Goal: Navigation & Orientation: Understand site structure

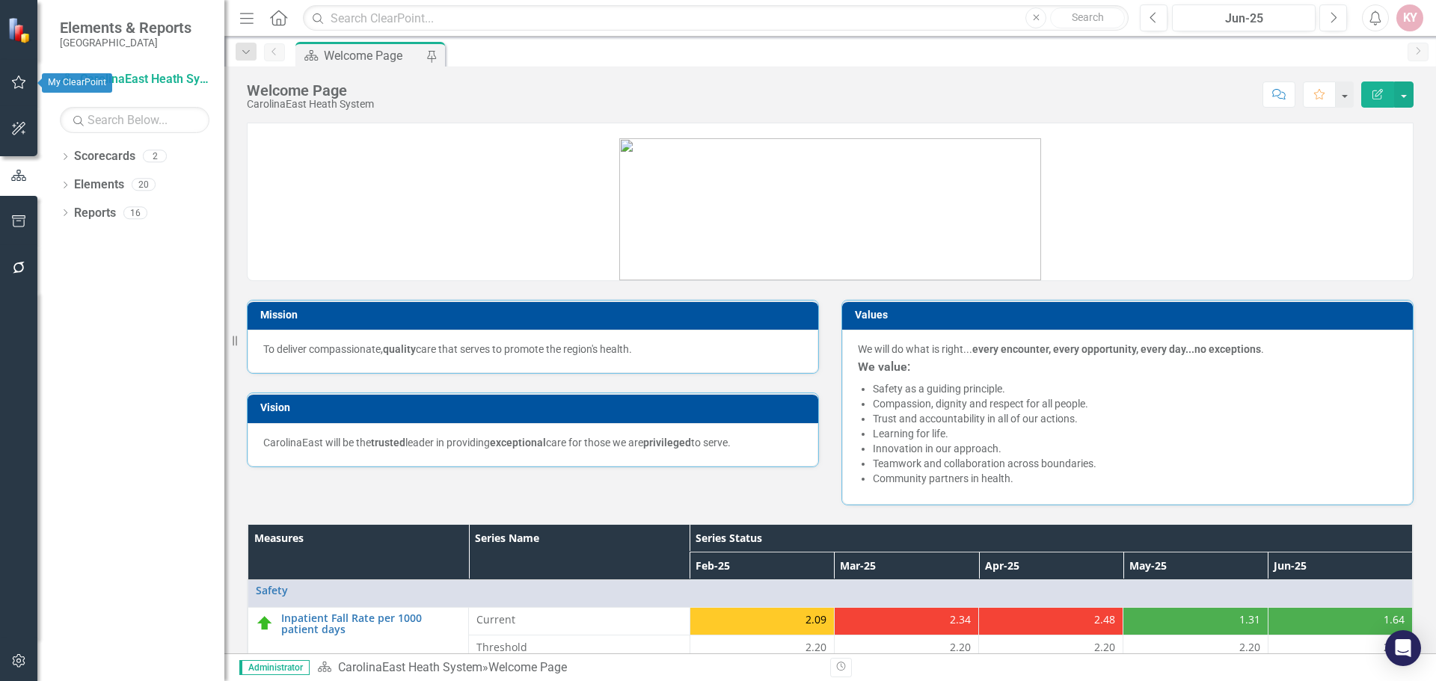
click at [19, 84] on icon "button" at bounding box center [19, 82] width 16 height 12
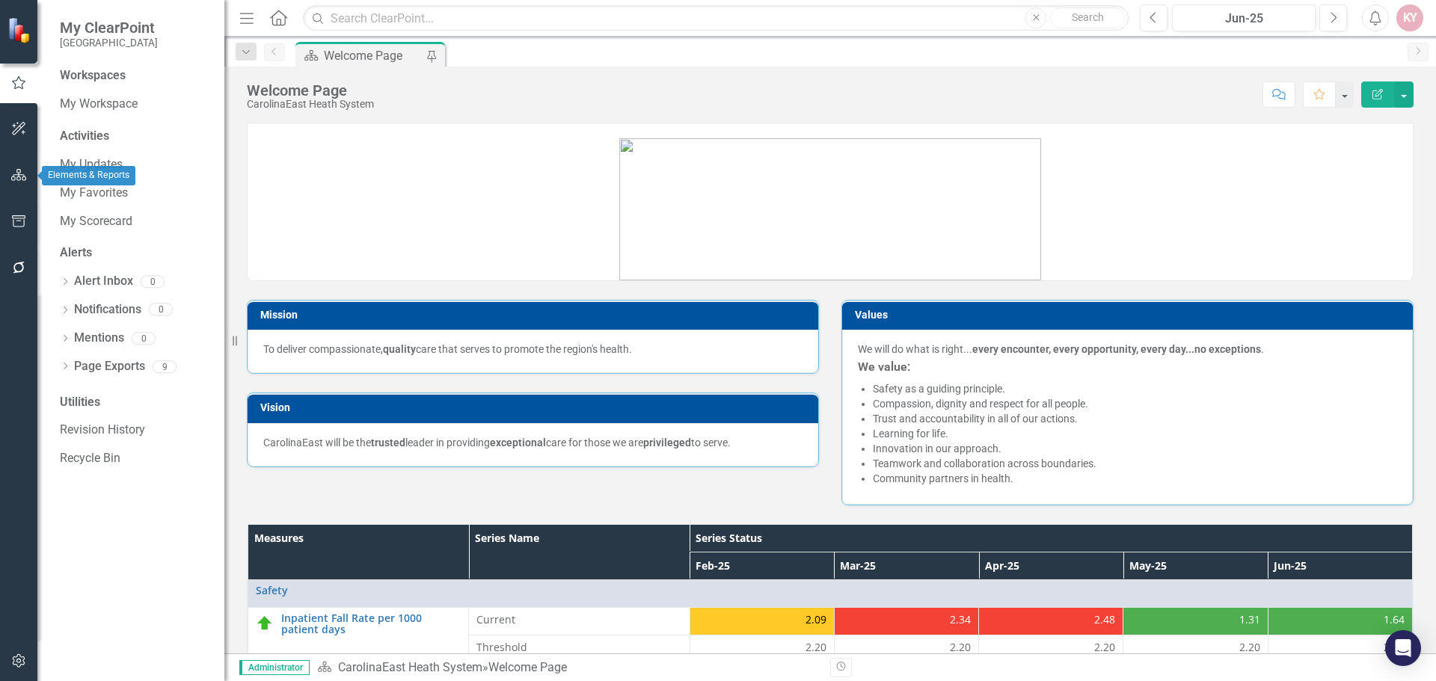
click at [16, 169] on icon "button" at bounding box center [19, 175] width 16 height 12
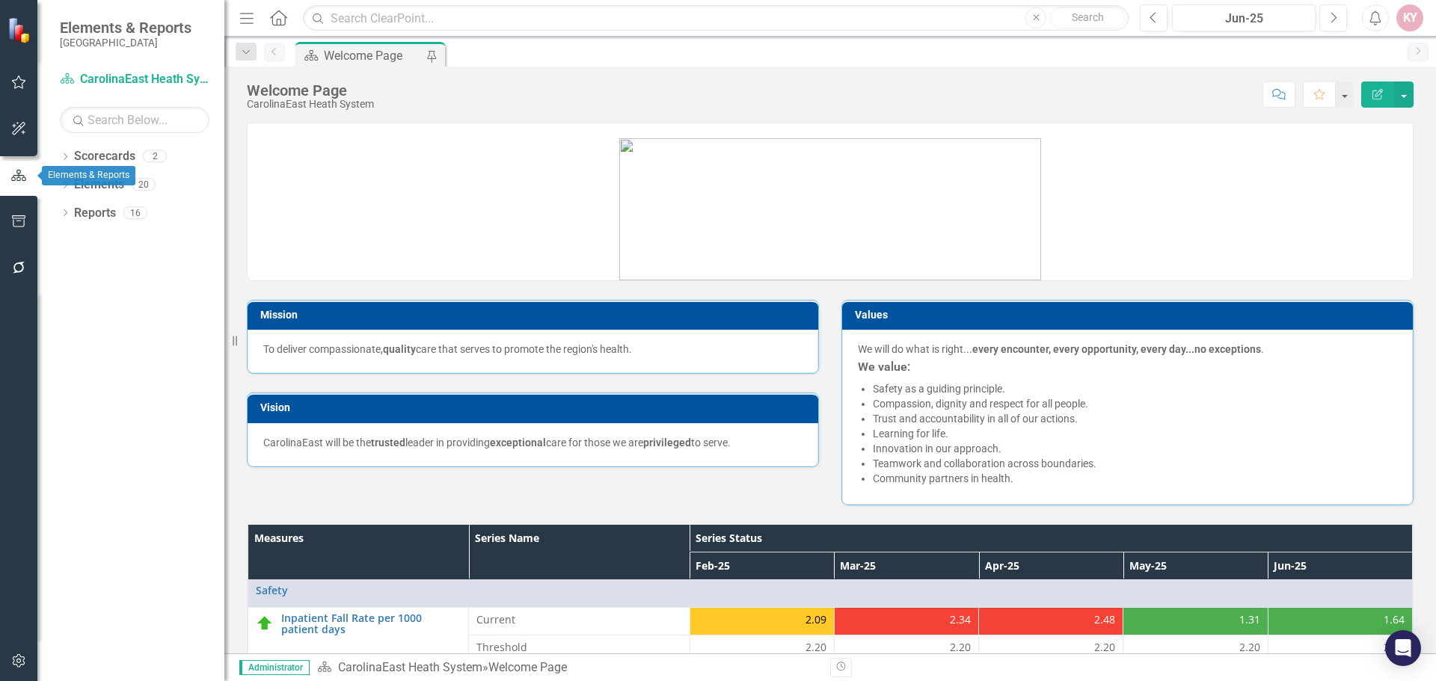
click at [16, 175] on icon "button" at bounding box center [18, 175] width 16 height 13
click at [25, 659] on icon "button" at bounding box center [18, 660] width 13 height 13
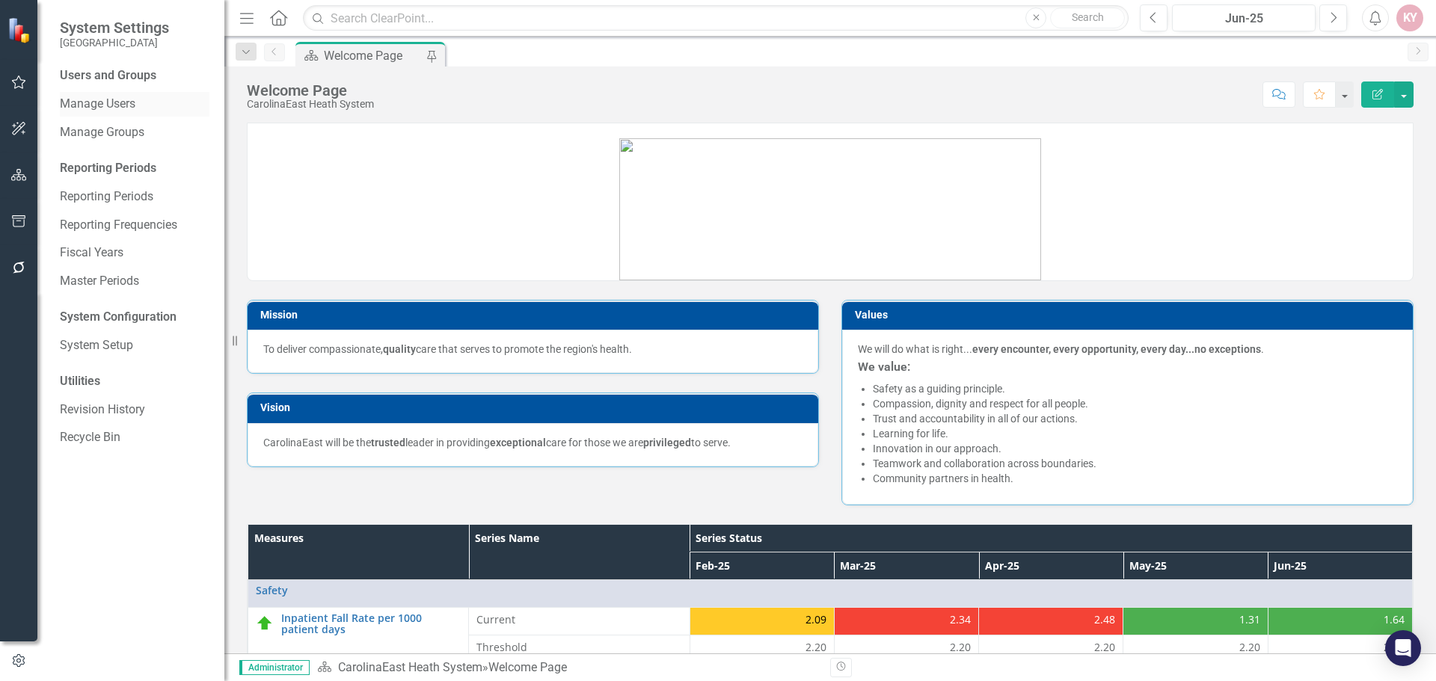
click at [129, 96] on link "Manage Users" at bounding box center [135, 104] width 150 height 17
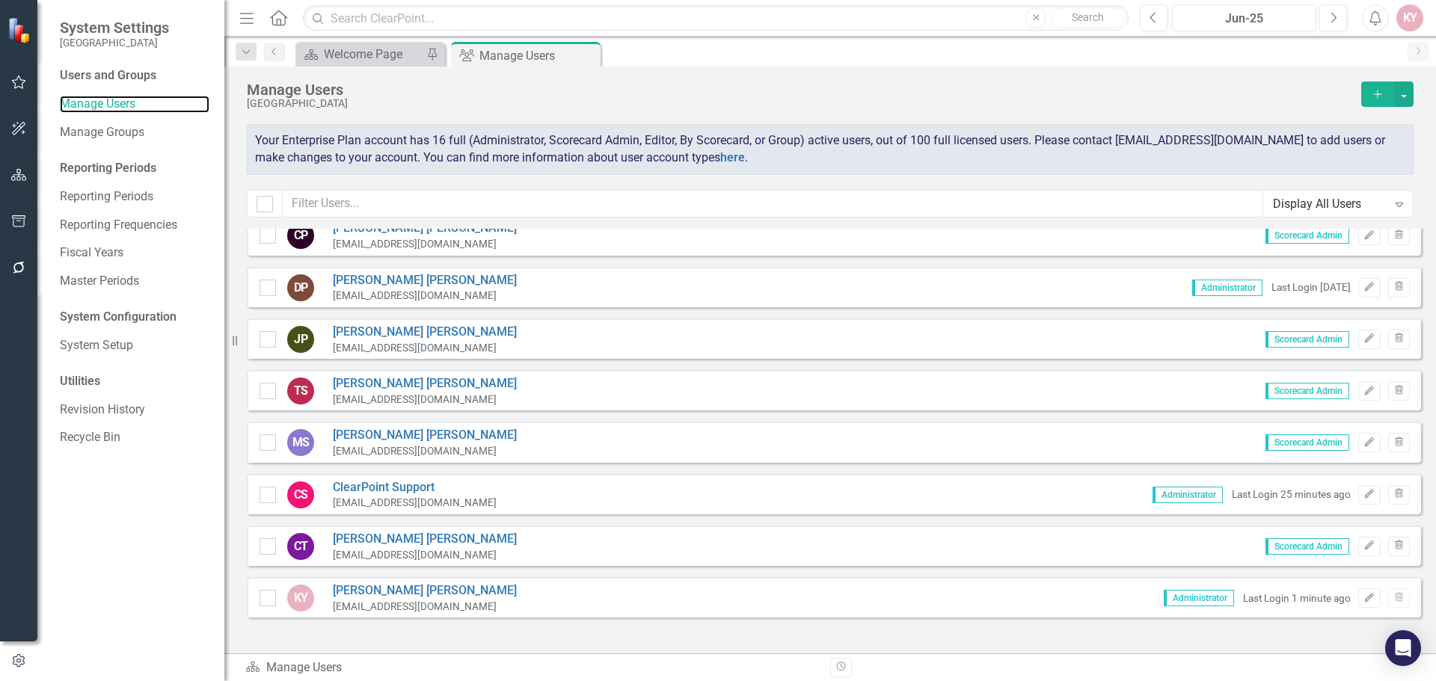
scroll to position [508, 0]
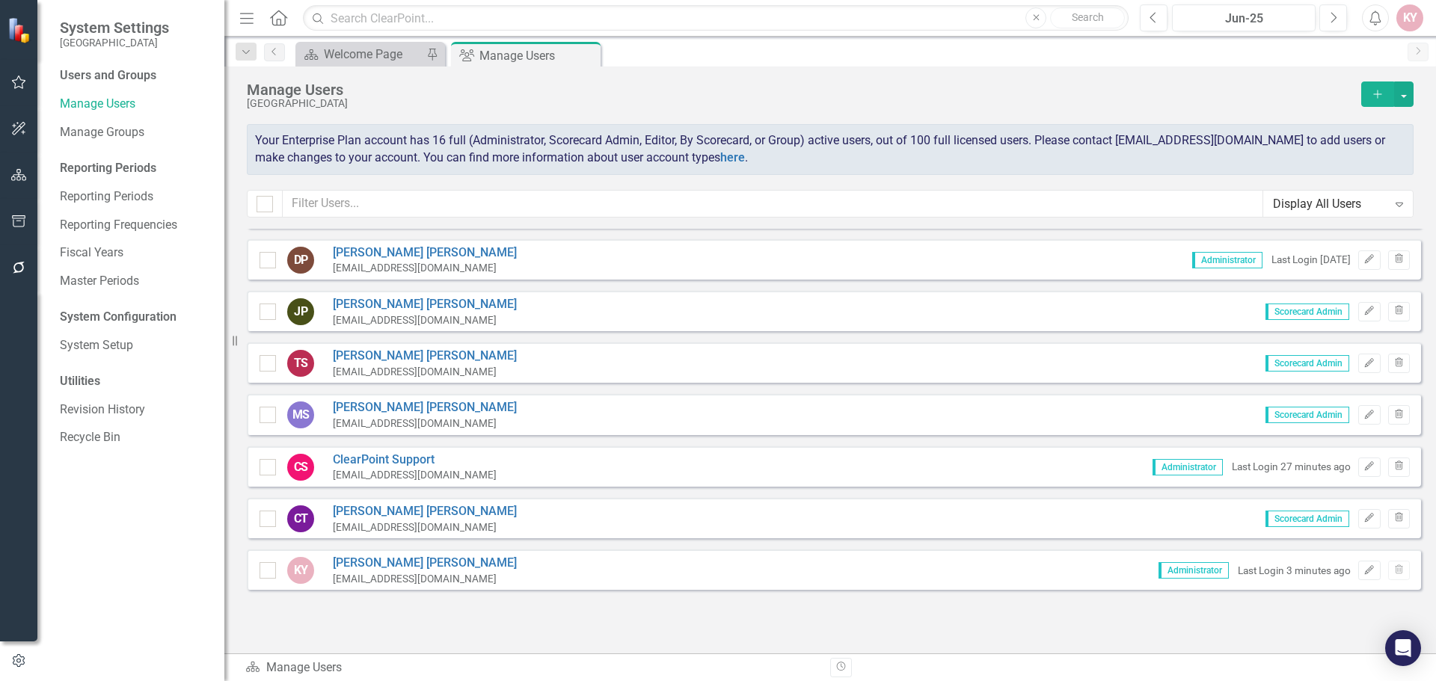
click at [117, 563] on div "Users and Groups Manage Users Manage Groups Reporting Periods Reporting Periods…" at bounding box center [130, 374] width 187 height 614
click at [1375, 84] on button "Add" at bounding box center [1377, 94] width 33 height 25
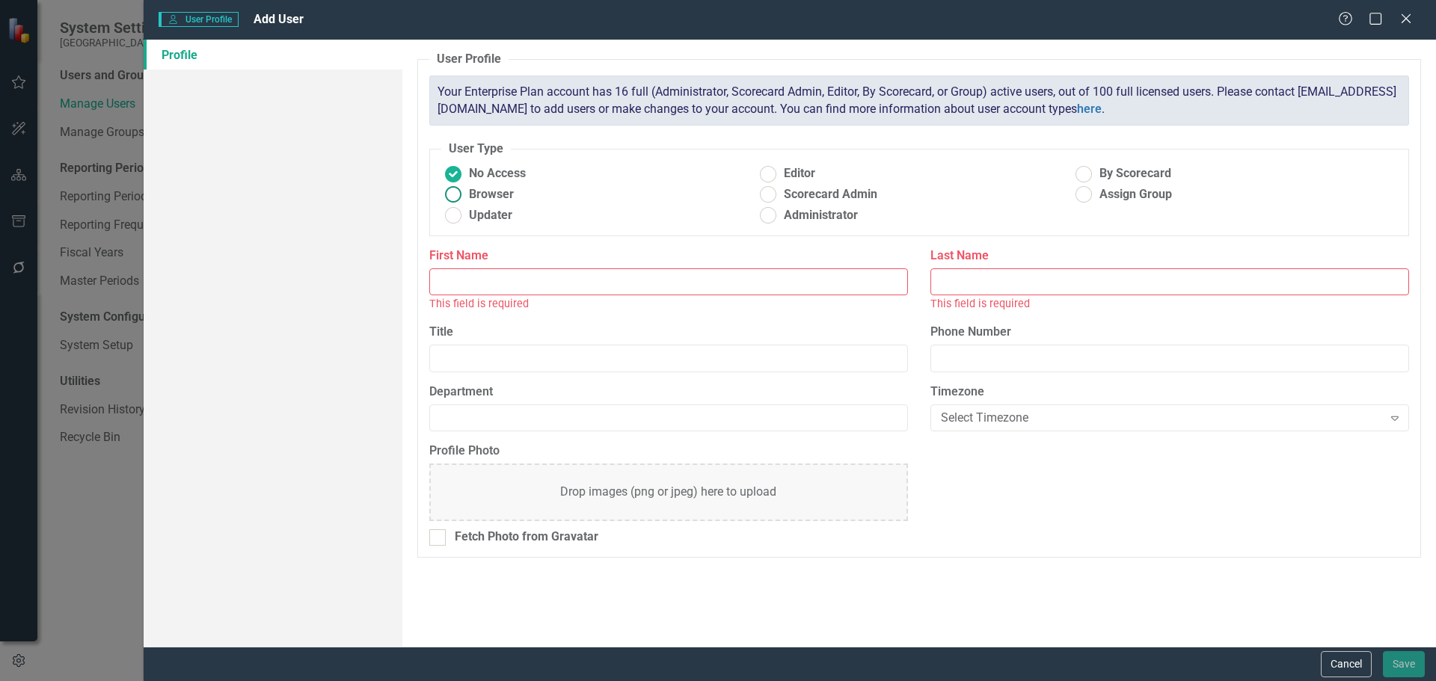
click at [452, 194] on ins at bounding box center [452, 194] width 23 height 23
click at [452, 194] on input "Browser" at bounding box center [452, 194] width 23 height 23
radio input "true"
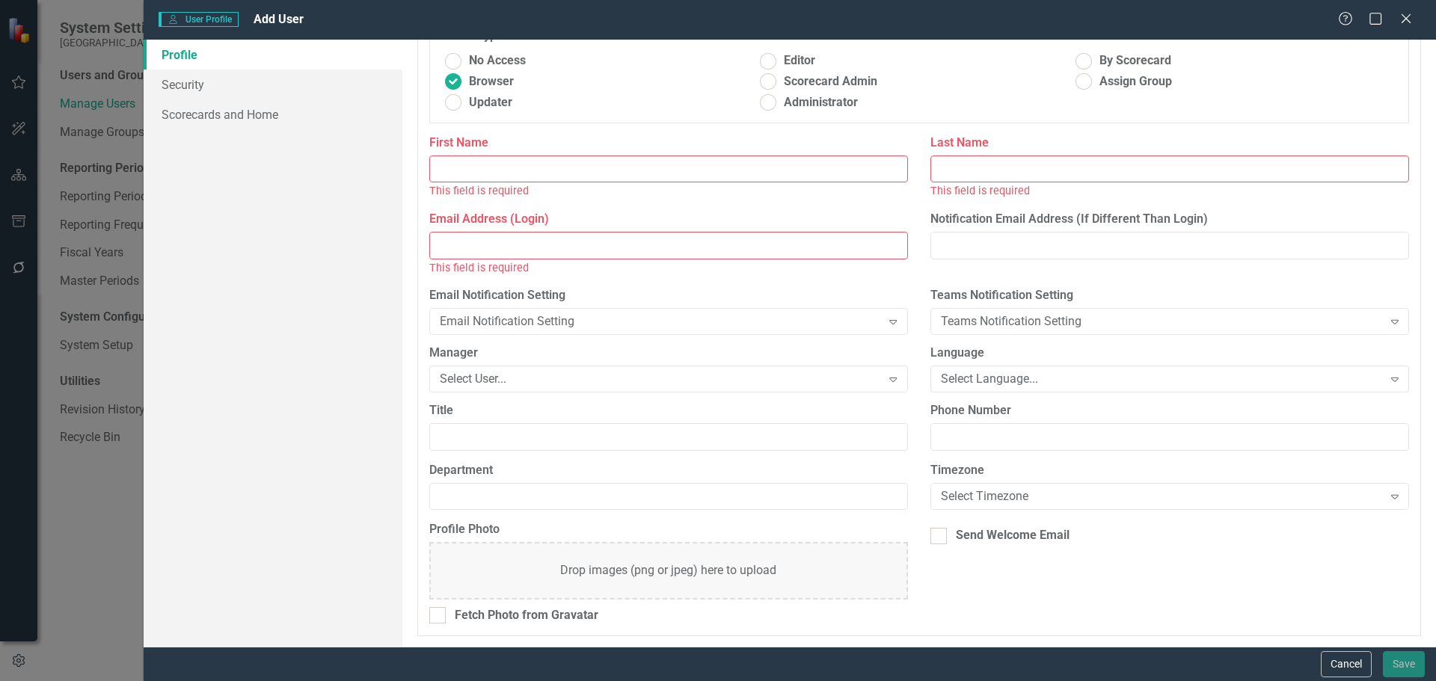
scroll to position [114, 0]
click at [498, 96] on span "Updater" at bounding box center [490, 101] width 43 height 17
click at [464, 96] on input "Updater" at bounding box center [452, 101] width 23 height 23
radio input "true"
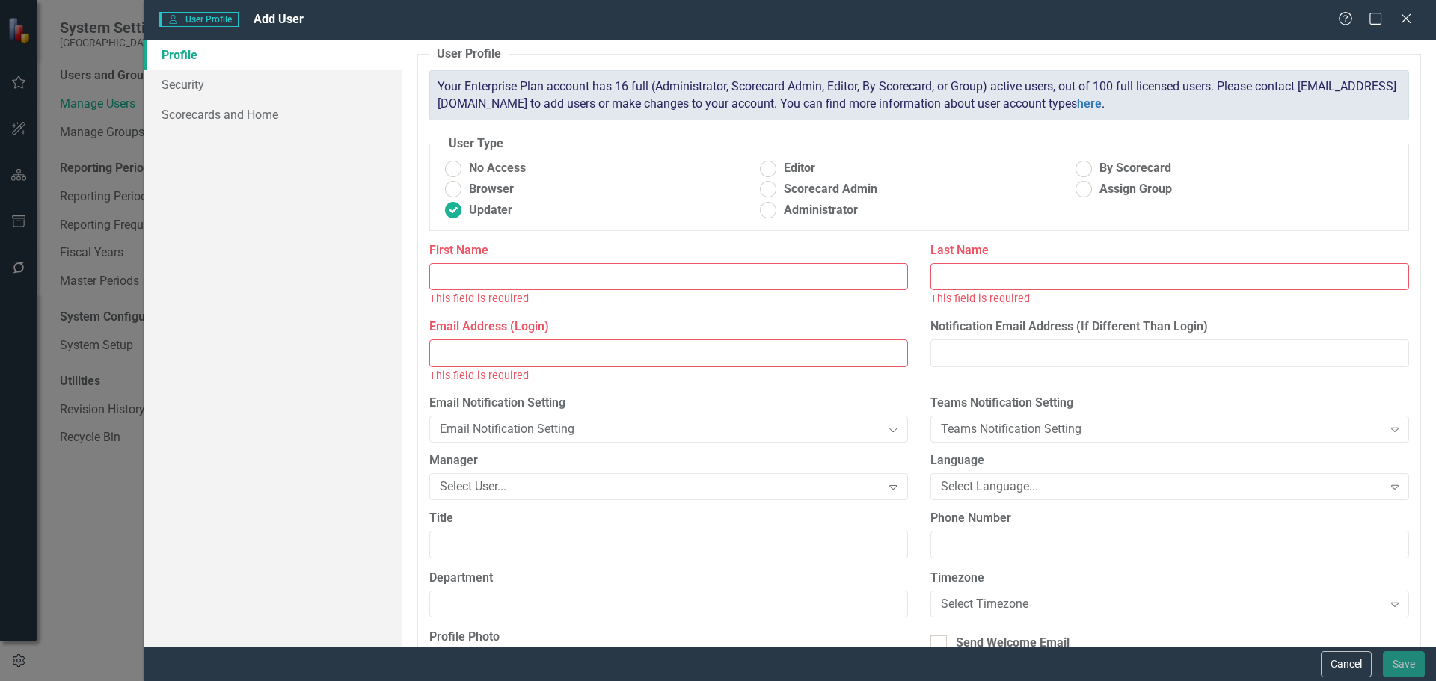
scroll to position [0, 0]
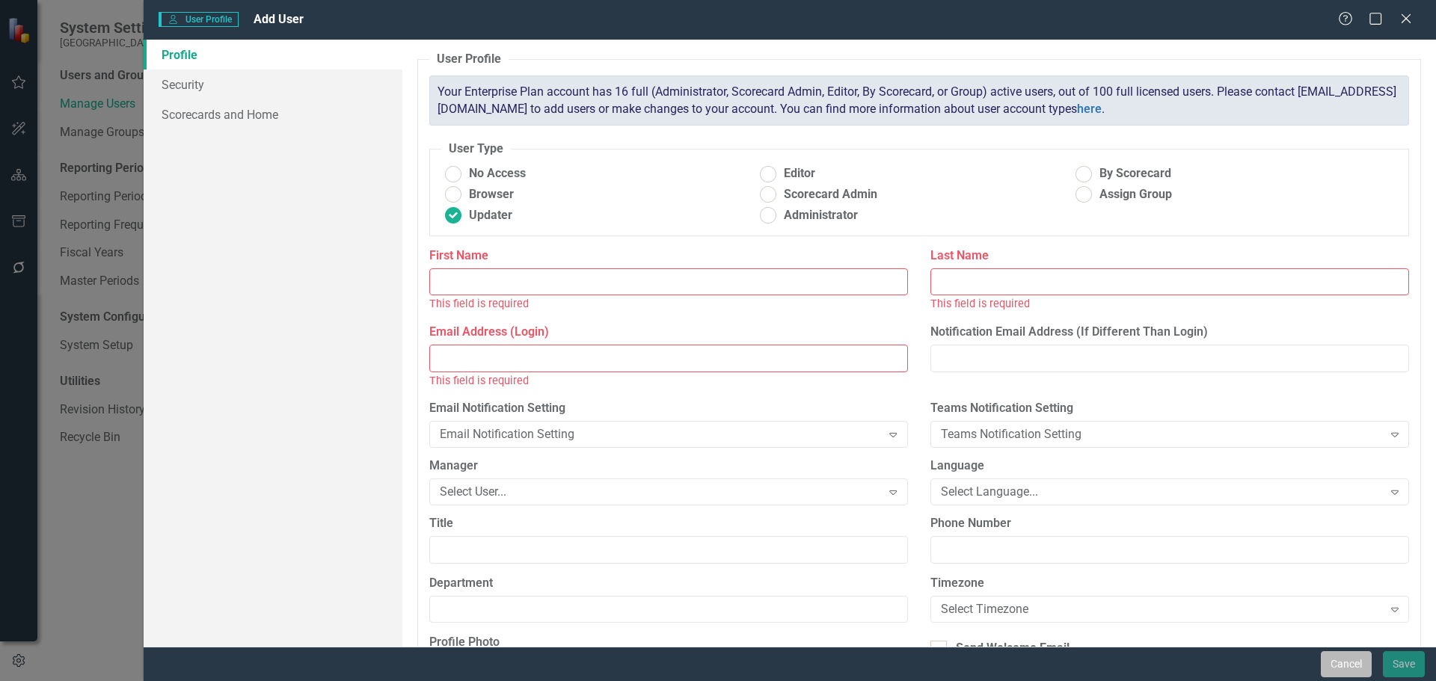
click at [1344, 669] on button "Cancel" at bounding box center [1345, 664] width 51 height 26
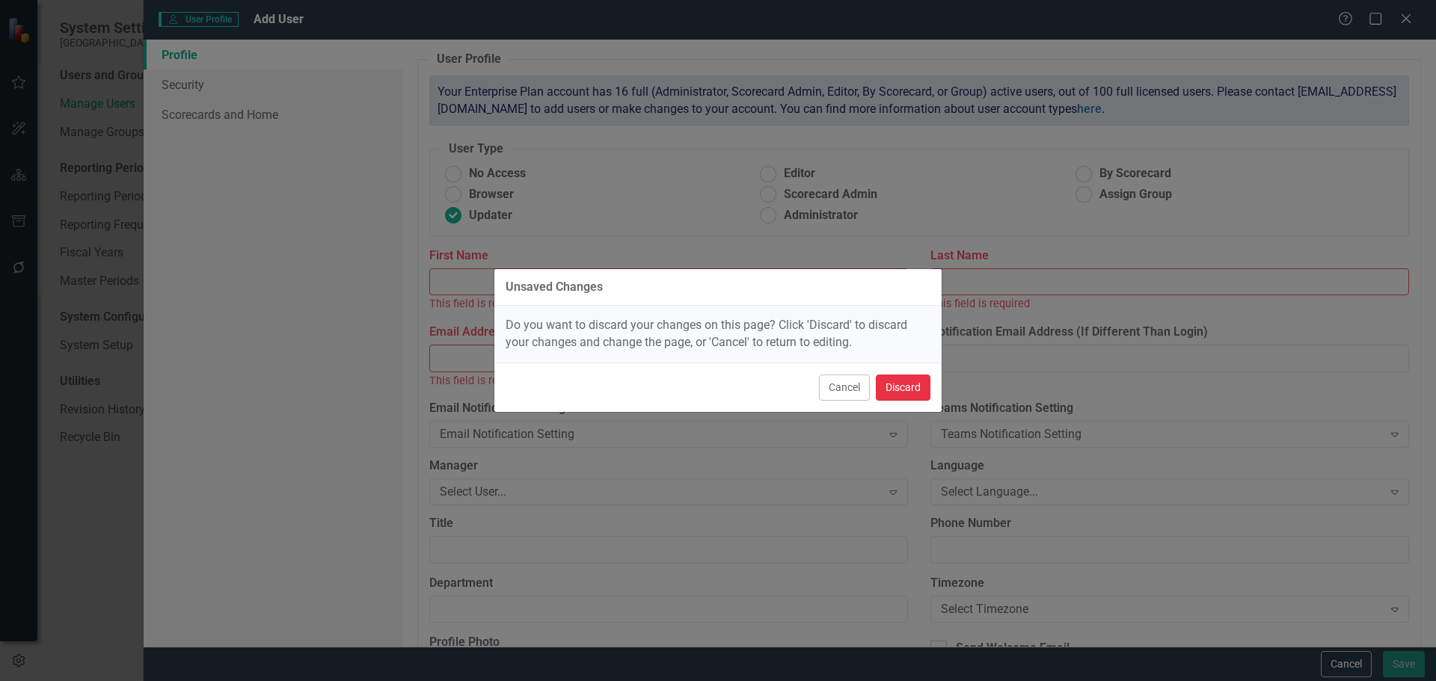
click at [894, 378] on button "Discard" at bounding box center [903, 388] width 55 height 26
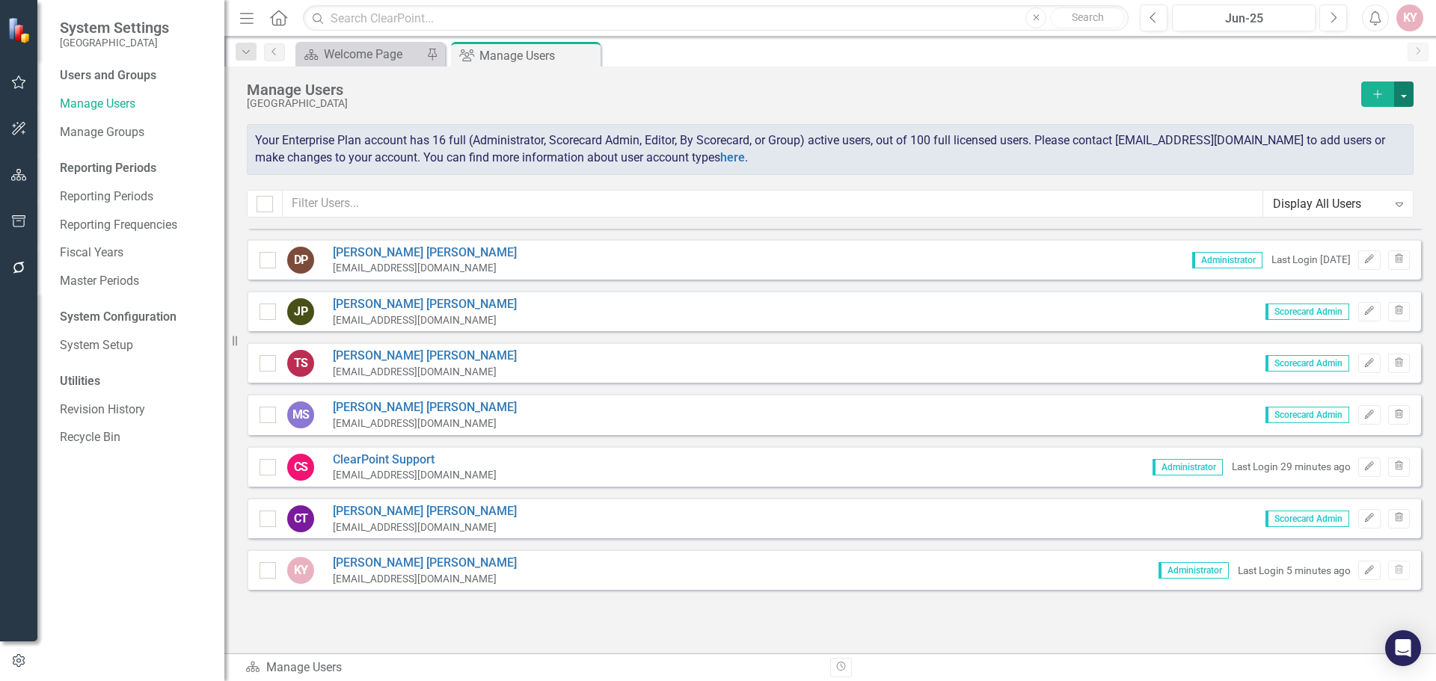
click at [1403, 90] on button "button" at bounding box center [1403, 94] width 19 height 25
click at [1358, 153] on link "Add Multiple Add Multiple Users" at bounding box center [1343, 149] width 138 height 28
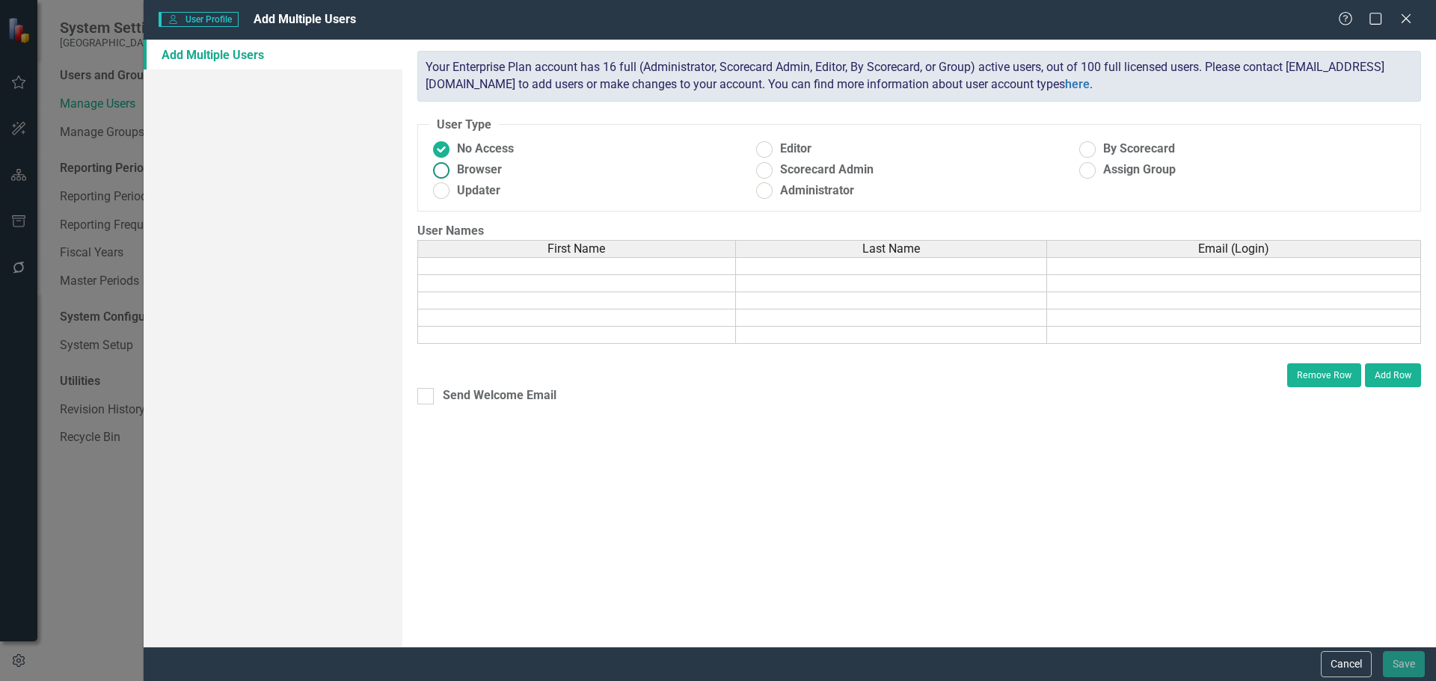
click at [443, 169] on ins at bounding box center [440, 170] width 23 height 23
click at [443, 169] on input "Browser" at bounding box center [440, 170] width 23 height 23
radio input "true"
click at [436, 188] on ins at bounding box center [440, 190] width 23 height 23
click at [436, 188] on input "Updater" at bounding box center [440, 190] width 23 height 23
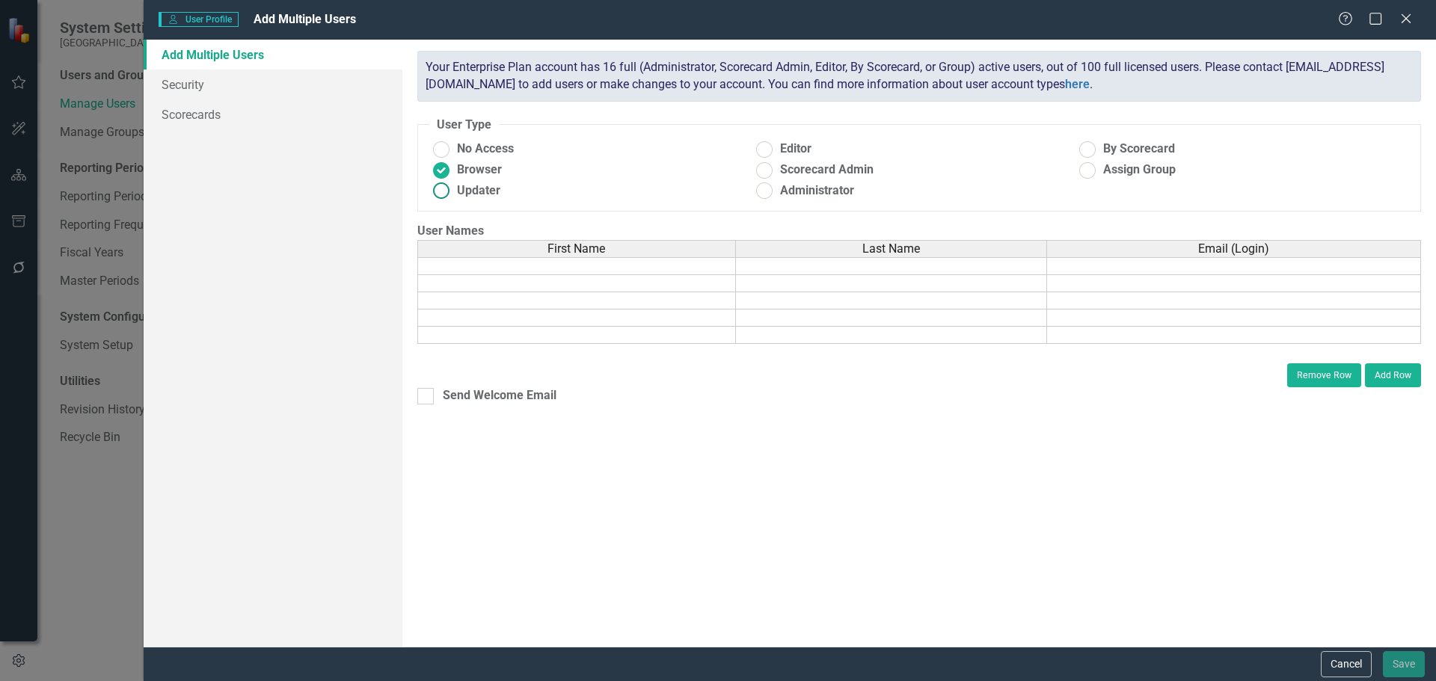
radio input "true"
click at [766, 150] on ins at bounding box center [764, 149] width 23 height 23
click at [766, 150] on input "Editor" at bounding box center [764, 149] width 23 height 23
radio input "true"
click at [763, 171] on ins at bounding box center [764, 170] width 23 height 23
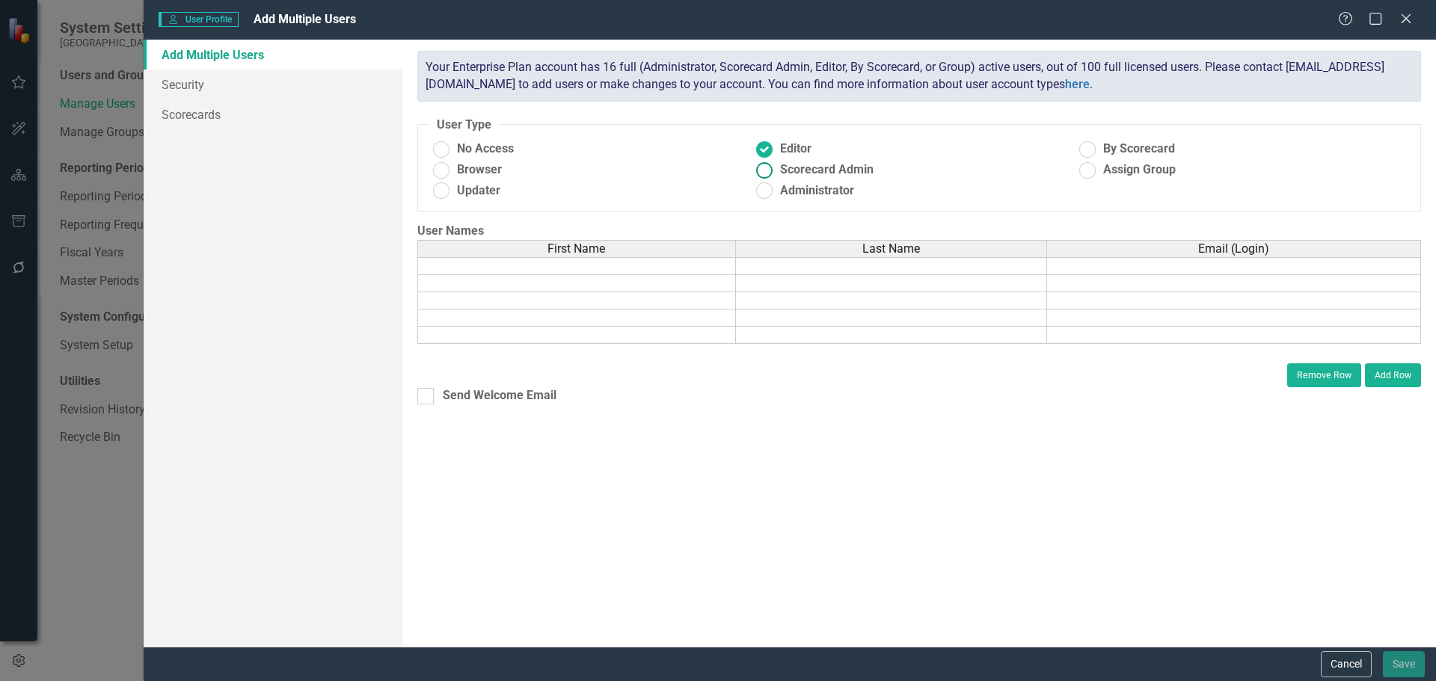
click at [763, 171] on input "Scorecard Admin" at bounding box center [764, 170] width 23 height 23
radio input "true"
click at [757, 193] on ins at bounding box center [764, 190] width 23 height 23
click at [757, 193] on input "Administrator" at bounding box center [764, 190] width 23 height 23
radio input "true"
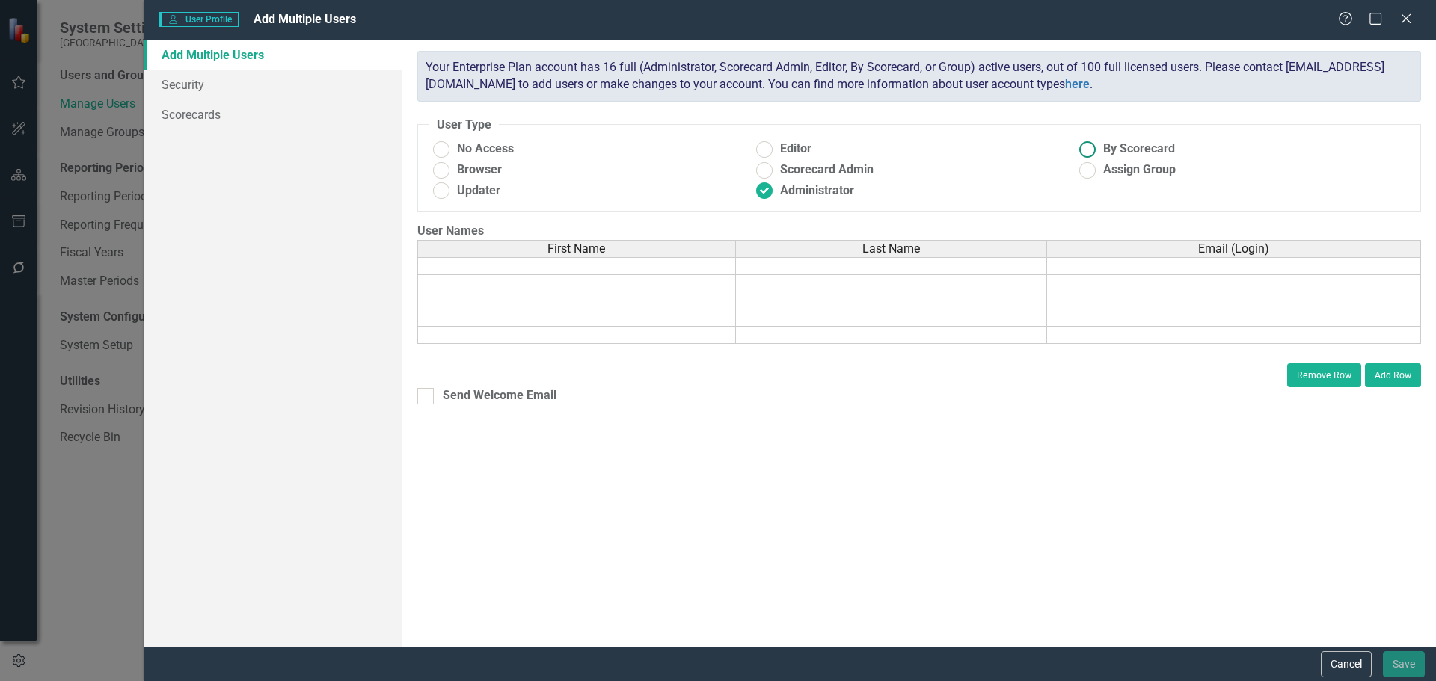
click at [1084, 146] on ins at bounding box center [1087, 149] width 23 height 23
click at [1084, 146] on input "By Scorecard" at bounding box center [1087, 149] width 23 height 23
radio input "true"
click at [1086, 173] on ins at bounding box center [1087, 170] width 23 height 23
click at [1086, 173] on input "Assign Group" at bounding box center [1087, 170] width 23 height 23
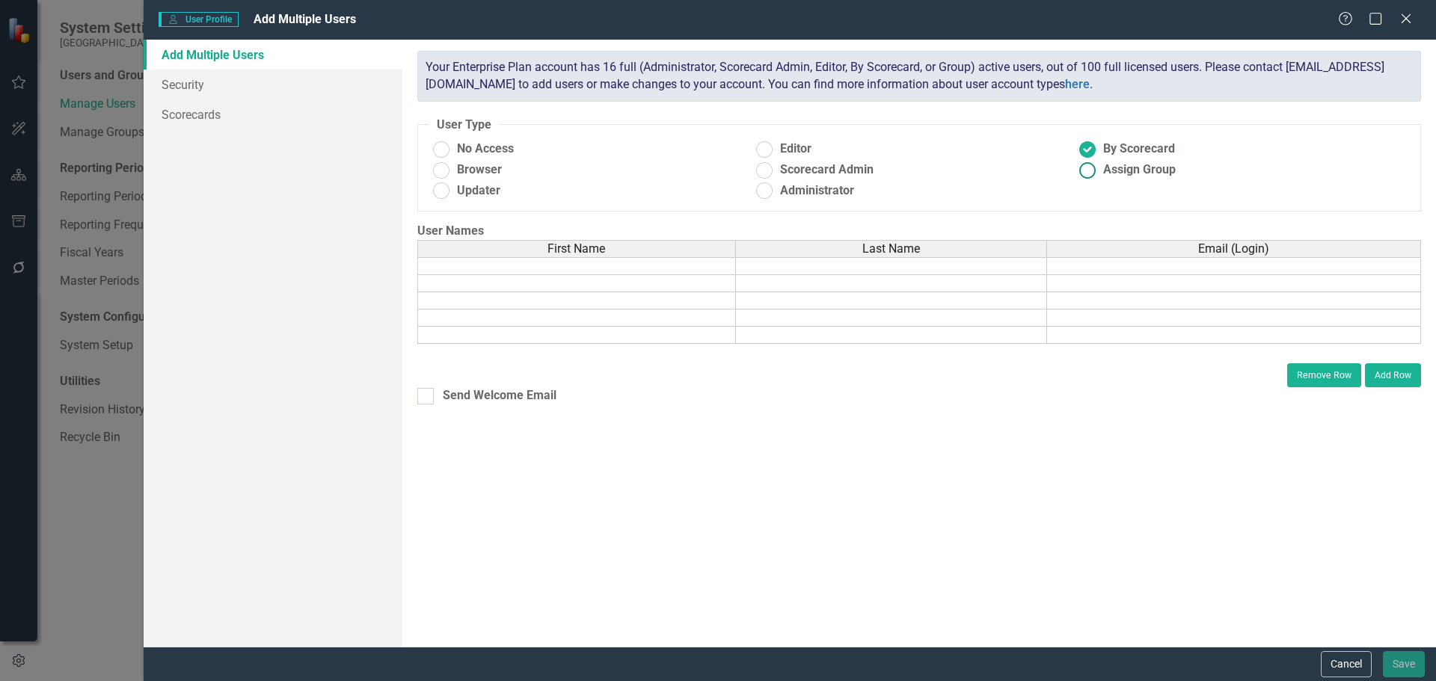
radio input "true"
click at [769, 157] on ins at bounding box center [764, 149] width 23 height 23
click at [769, 157] on input "Editor" at bounding box center [764, 149] width 23 height 23
radio input "true"
click at [763, 173] on ins at bounding box center [764, 170] width 23 height 23
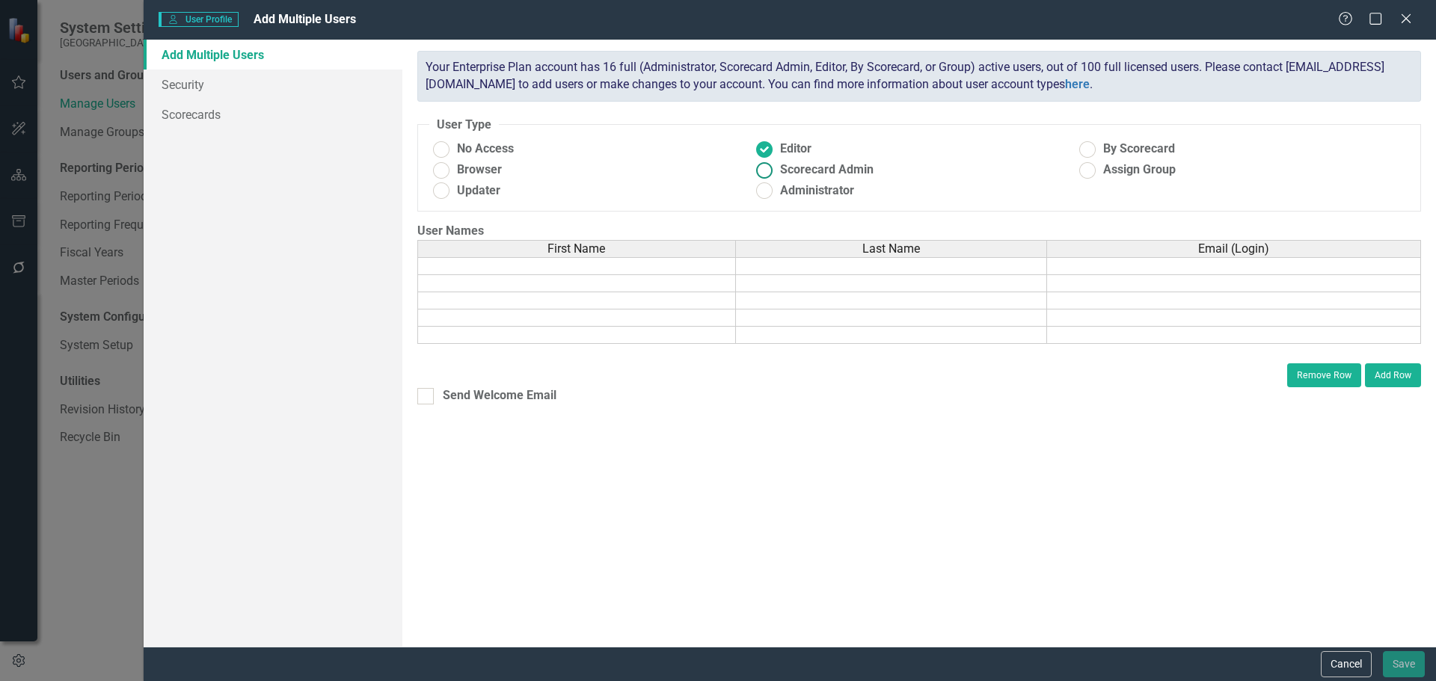
click at [763, 173] on input "Scorecard Admin" at bounding box center [764, 170] width 23 height 23
radio input "true"
click at [1341, 665] on button "Cancel" at bounding box center [1345, 664] width 51 height 26
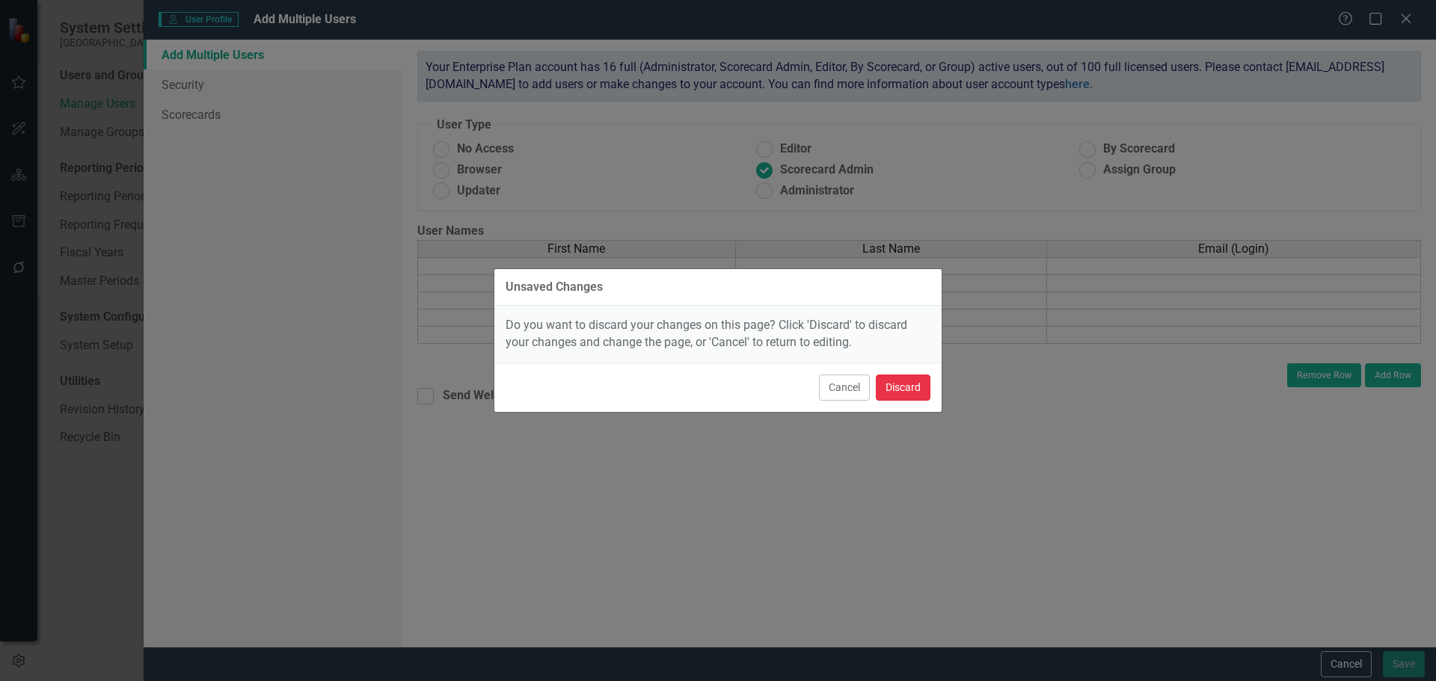
click at [913, 387] on button "Discard" at bounding box center [903, 388] width 55 height 26
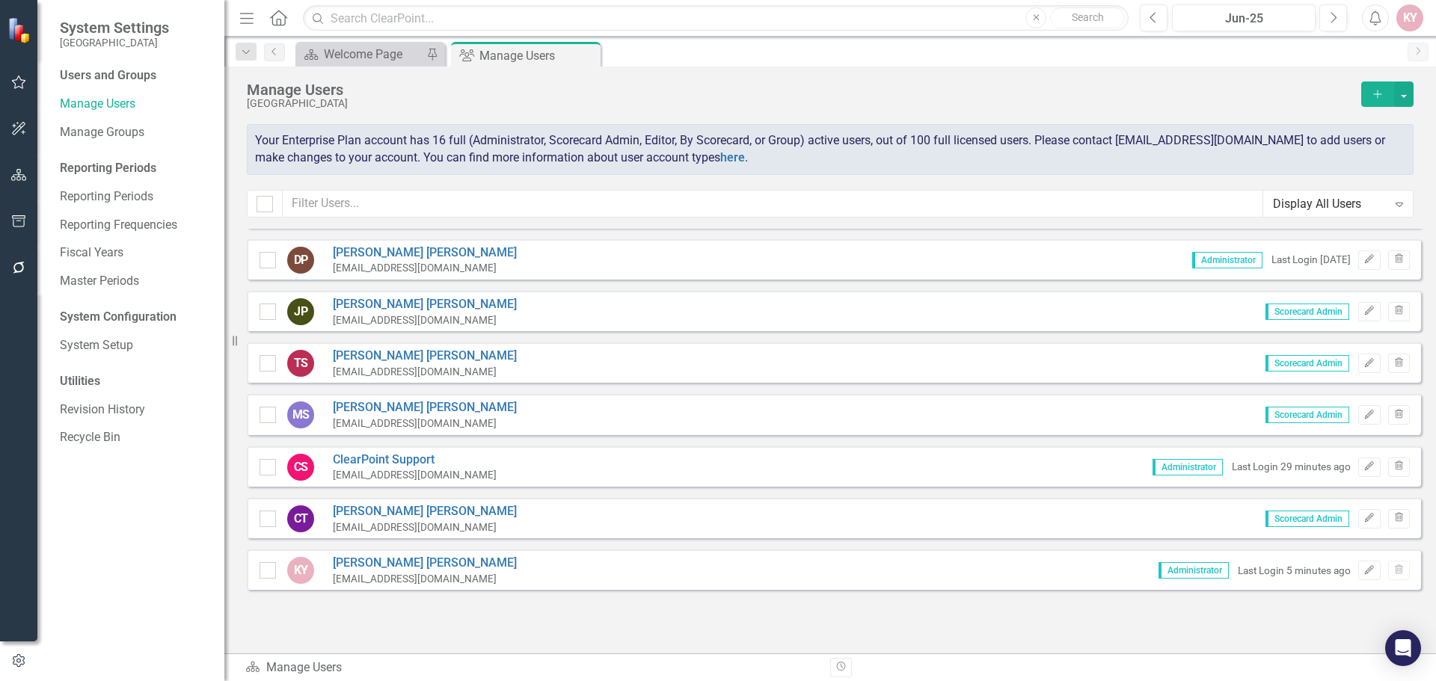
click at [1364, 91] on button "Add" at bounding box center [1377, 94] width 33 height 25
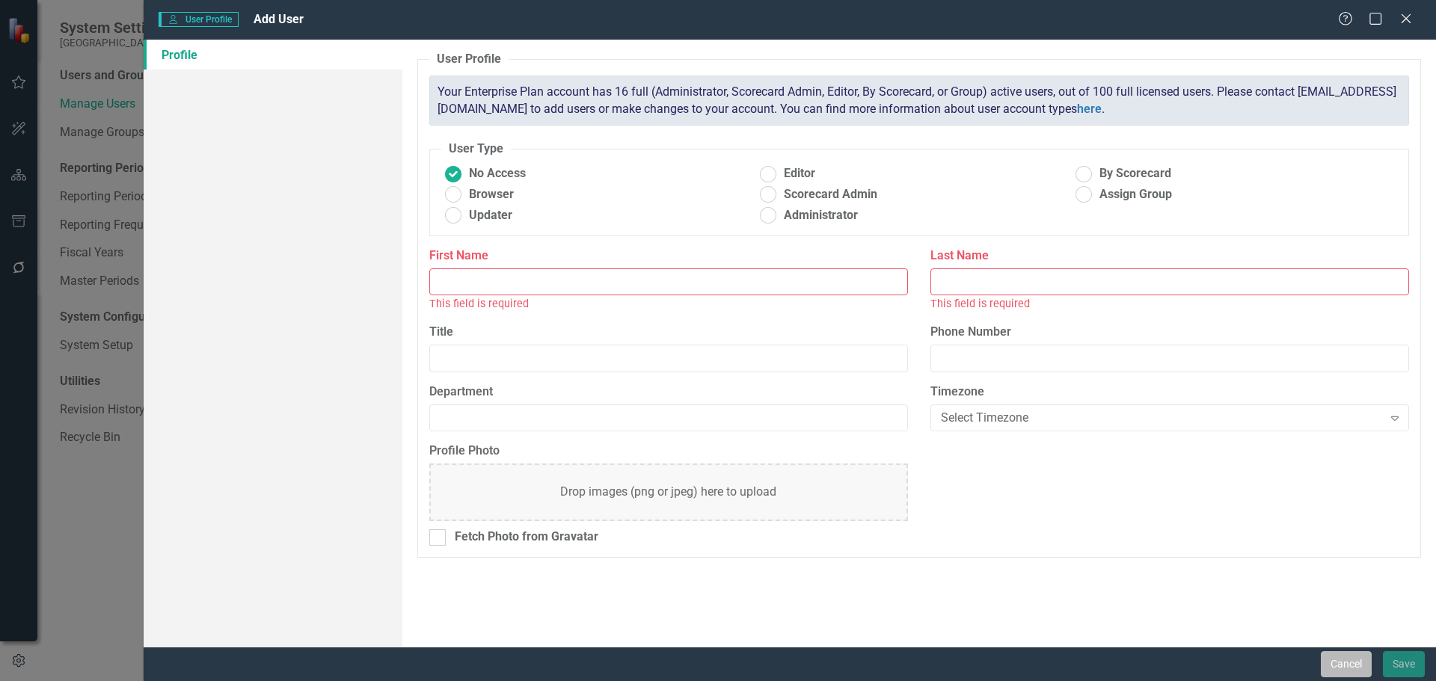
click at [1337, 655] on button "Cancel" at bounding box center [1345, 664] width 51 height 26
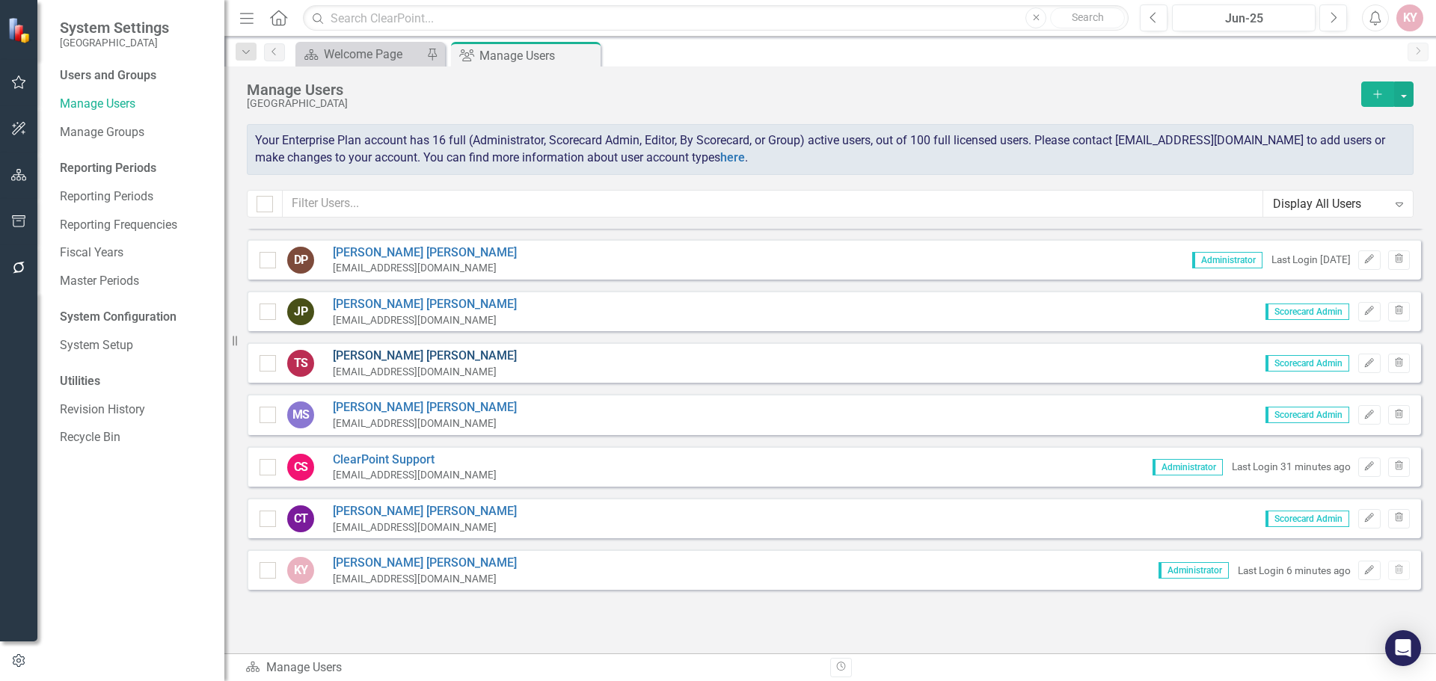
click at [356, 351] on link "[PERSON_NAME]" at bounding box center [425, 356] width 184 height 17
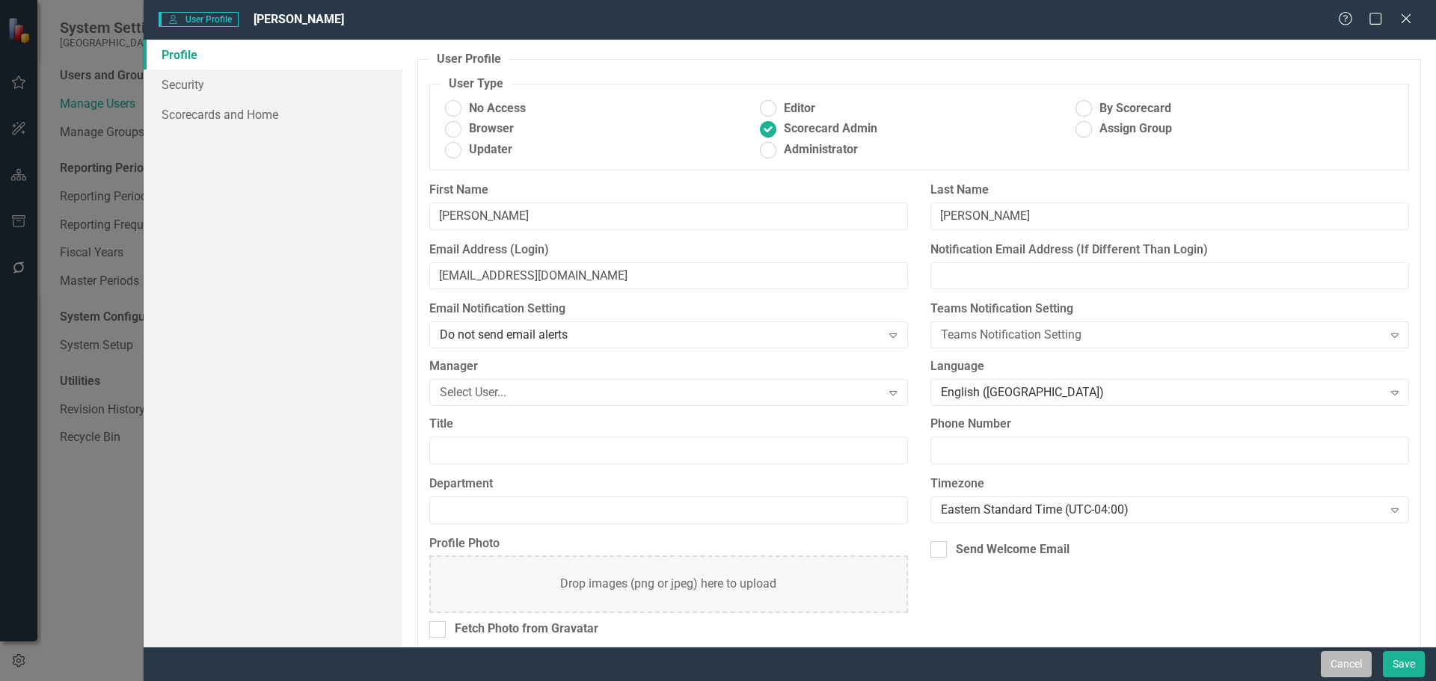
click at [1338, 666] on button "Cancel" at bounding box center [1345, 664] width 51 height 26
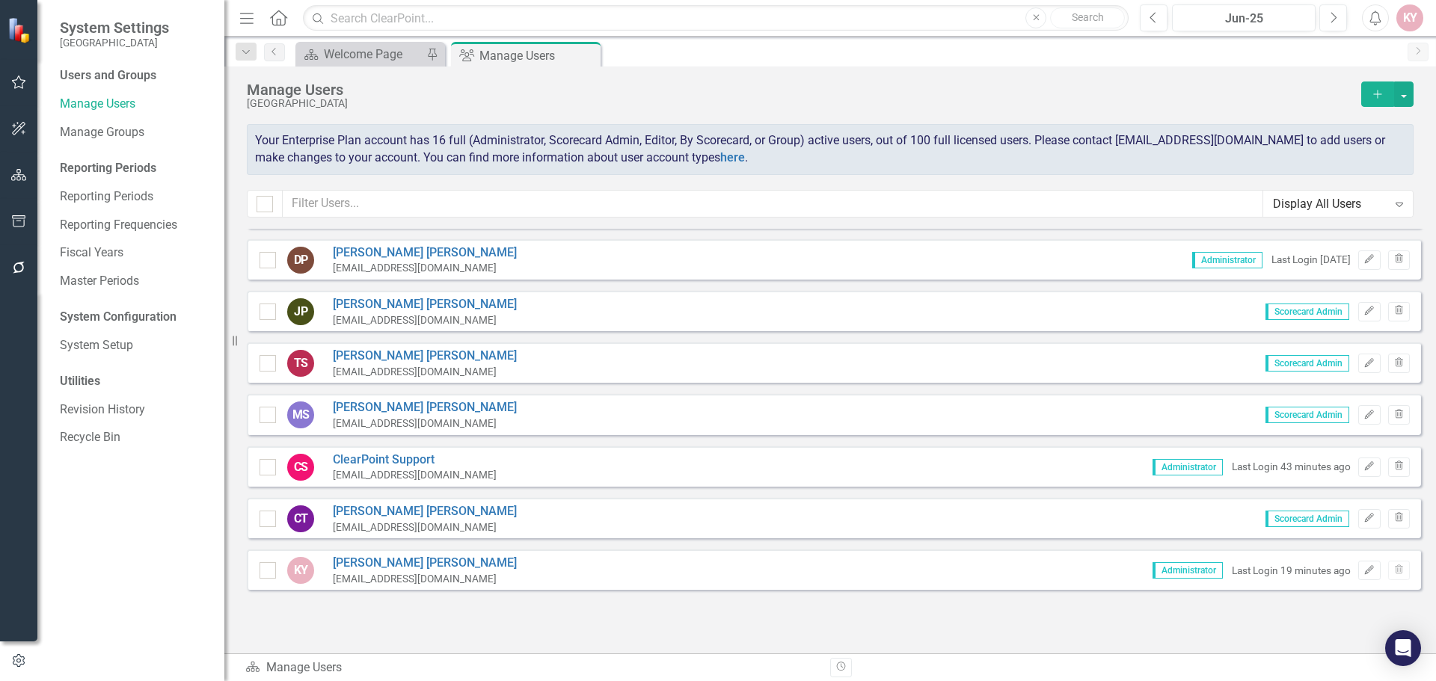
click at [25, 173] on icon "button" at bounding box center [19, 175] width 16 height 12
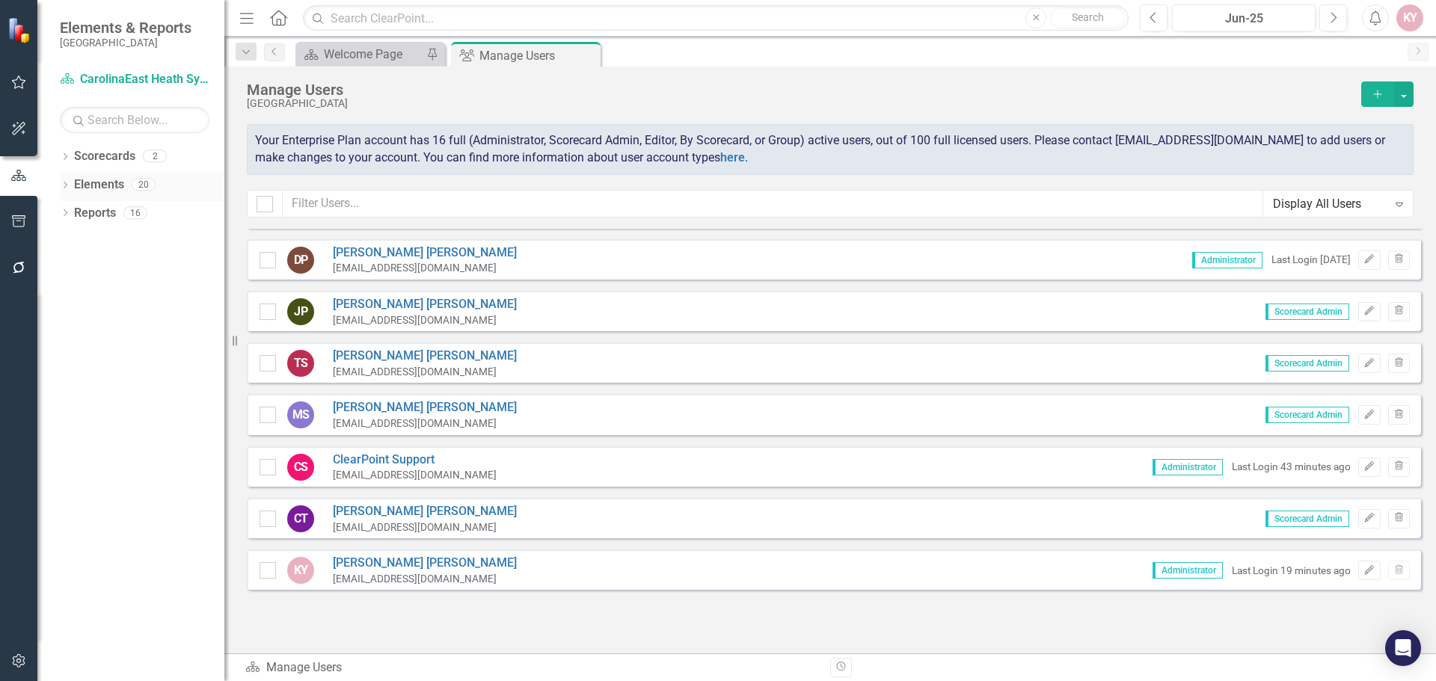
click at [84, 185] on link "Elements" at bounding box center [99, 184] width 50 height 17
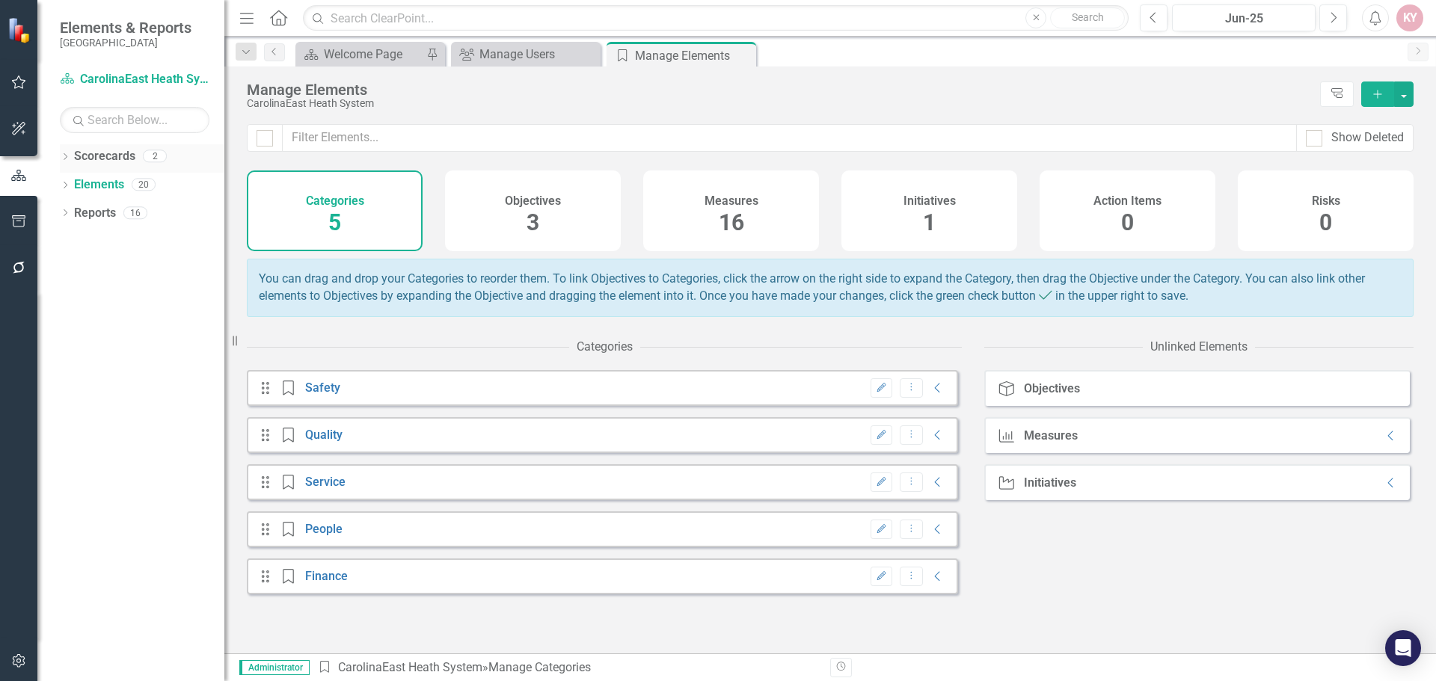
click at [113, 153] on link "Scorecards" at bounding box center [104, 156] width 61 height 17
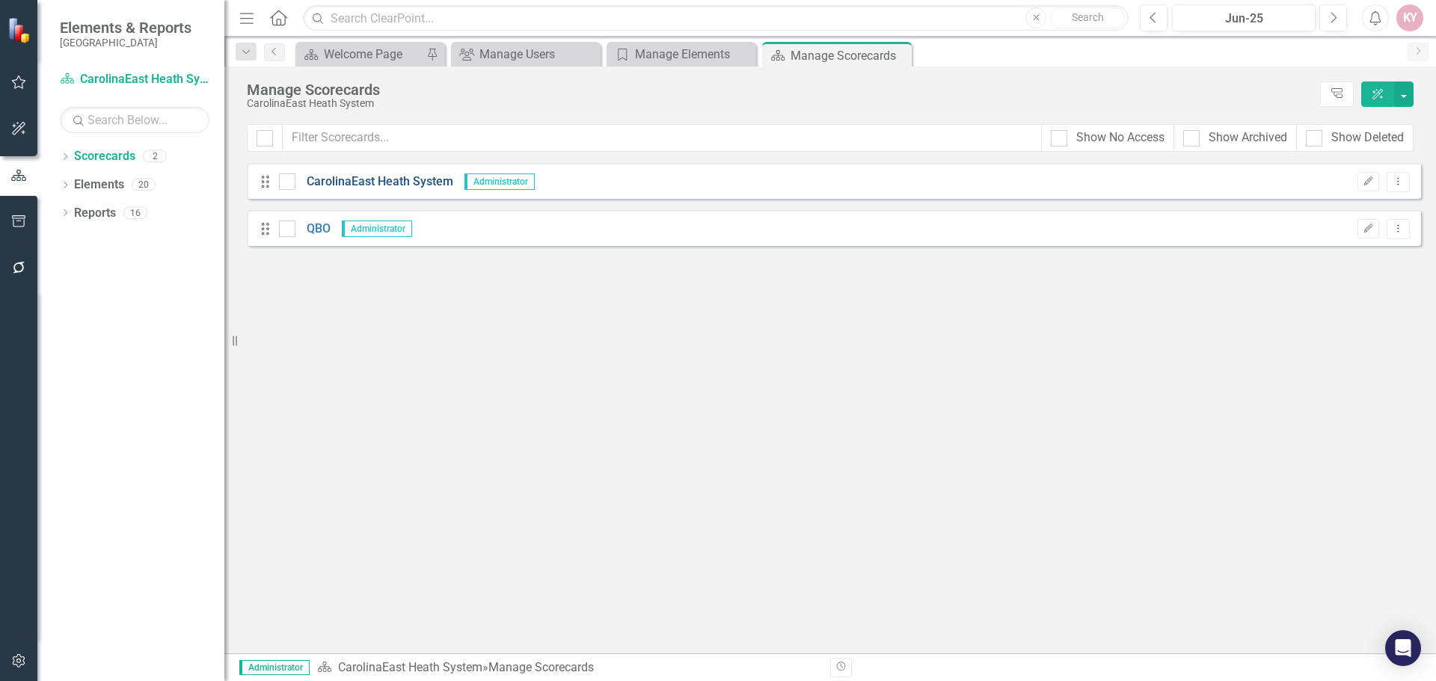
click at [351, 181] on link "CarolinaEast Heath System" at bounding box center [374, 181] width 158 height 17
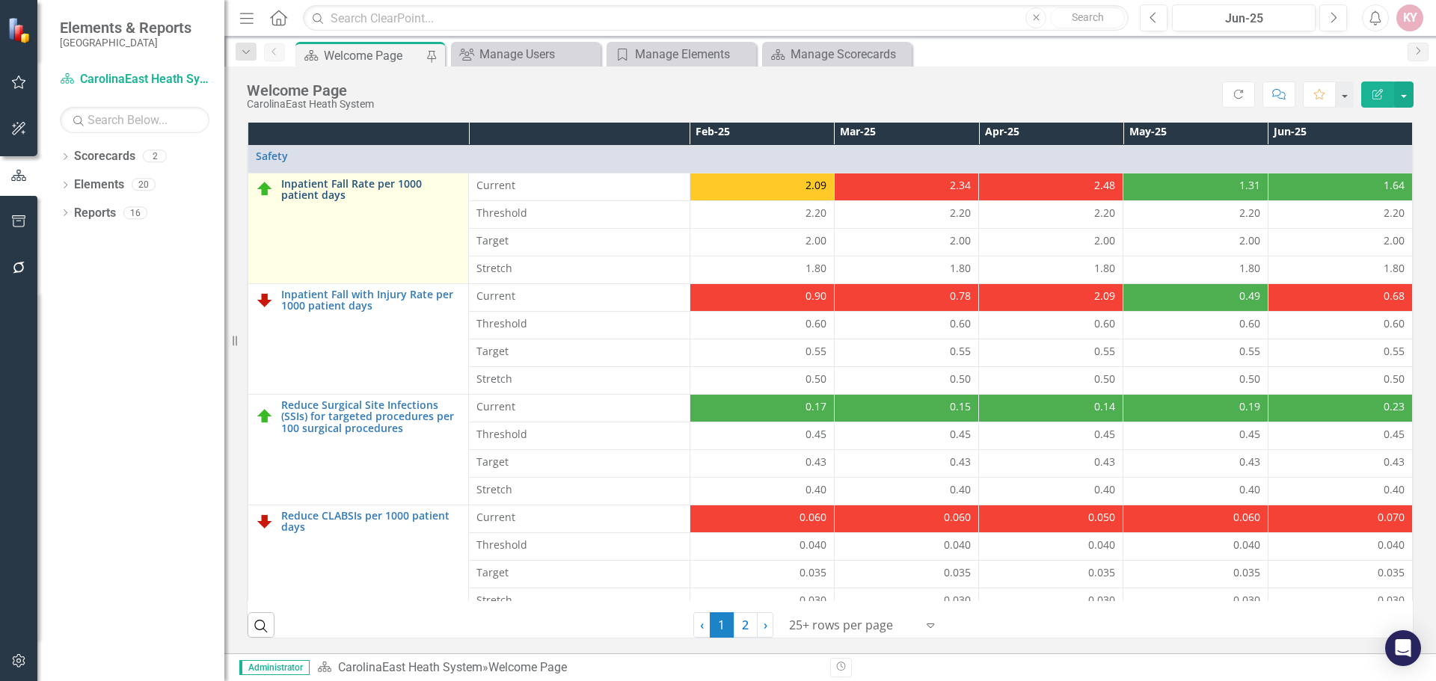
click at [328, 188] on link "Inpatient Fall Rate per 1000 patient days" at bounding box center [370, 189] width 179 height 23
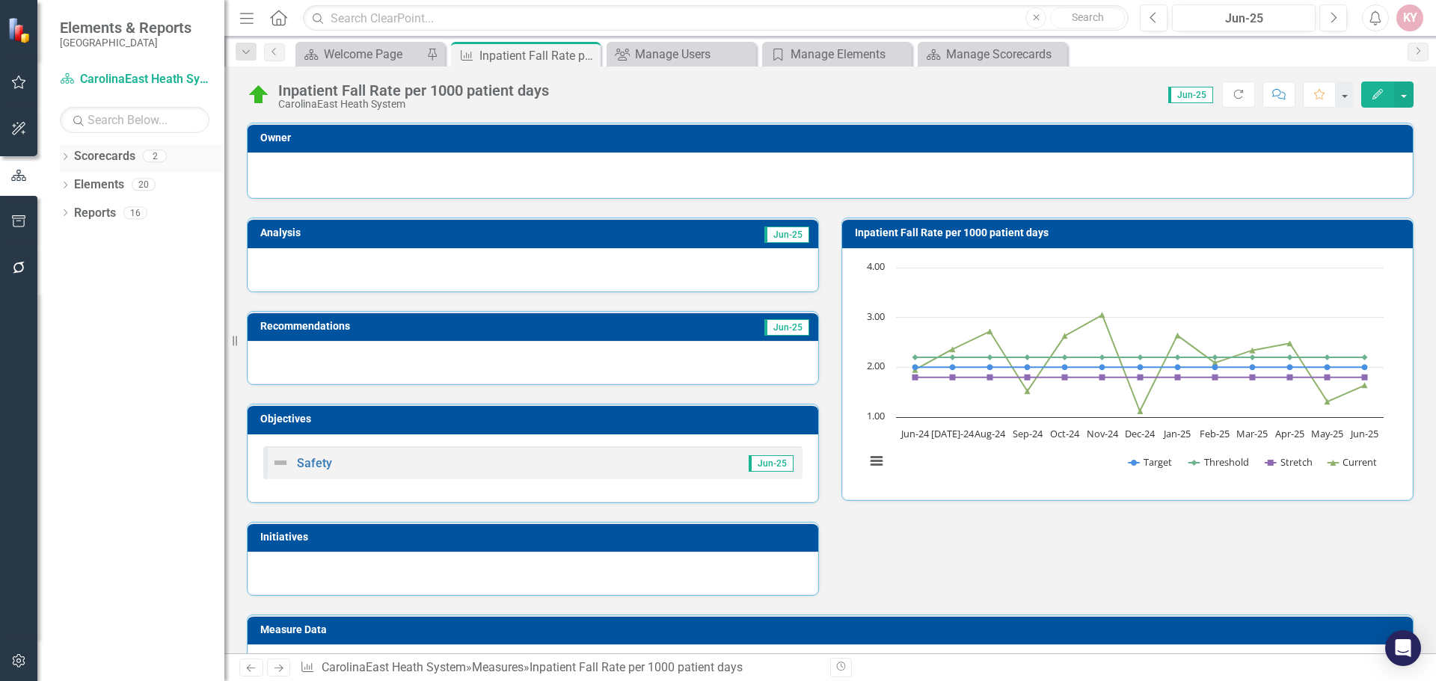
click at [104, 156] on link "Scorecards" at bounding box center [104, 156] width 61 height 17
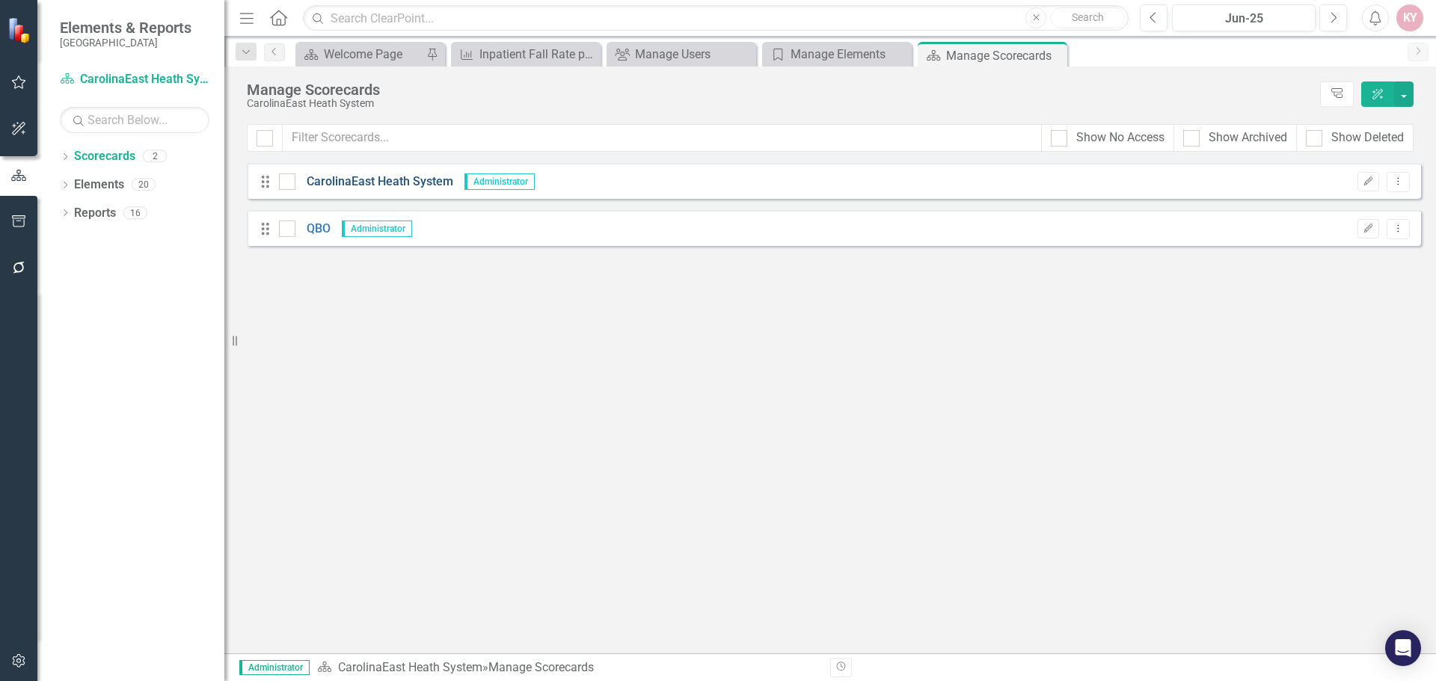
click at [333, 177] on link "CarolinaEast Heath System" at bounding box center [374, 181] width 158 height 17
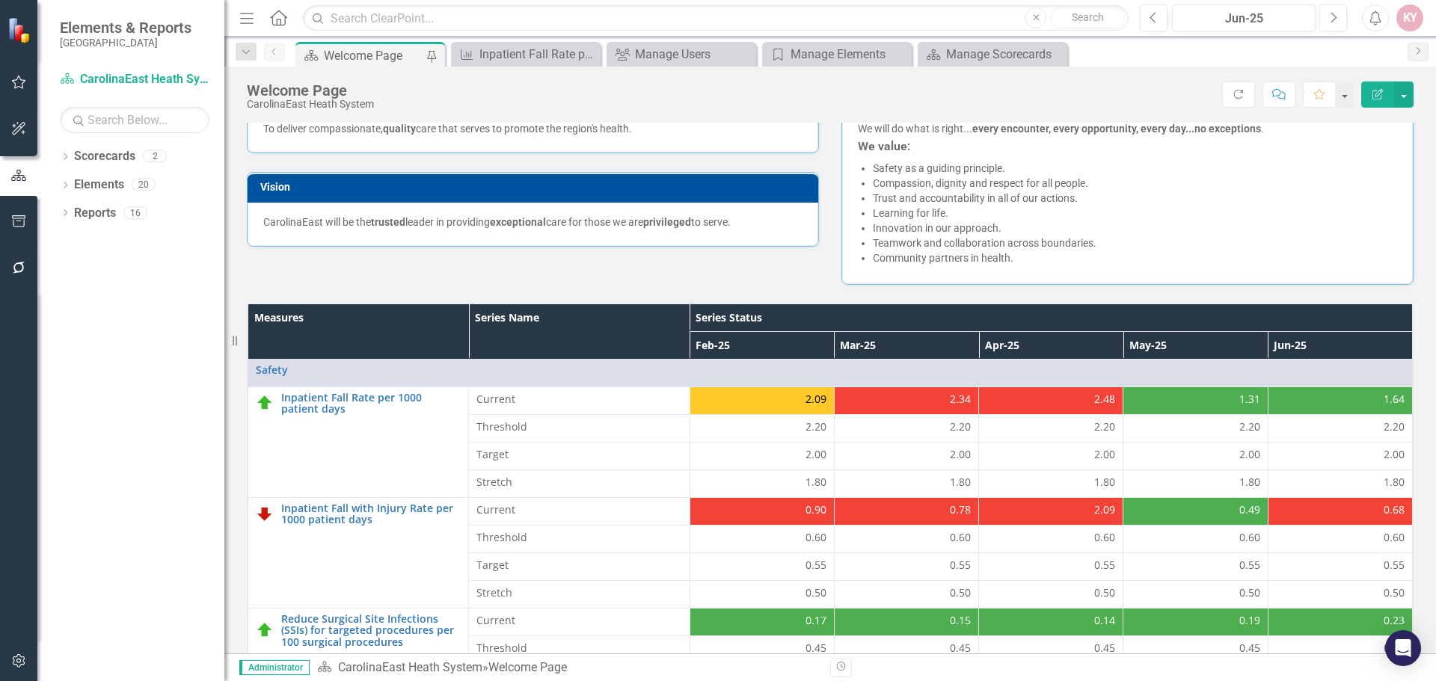
scroll to position [224, 0]
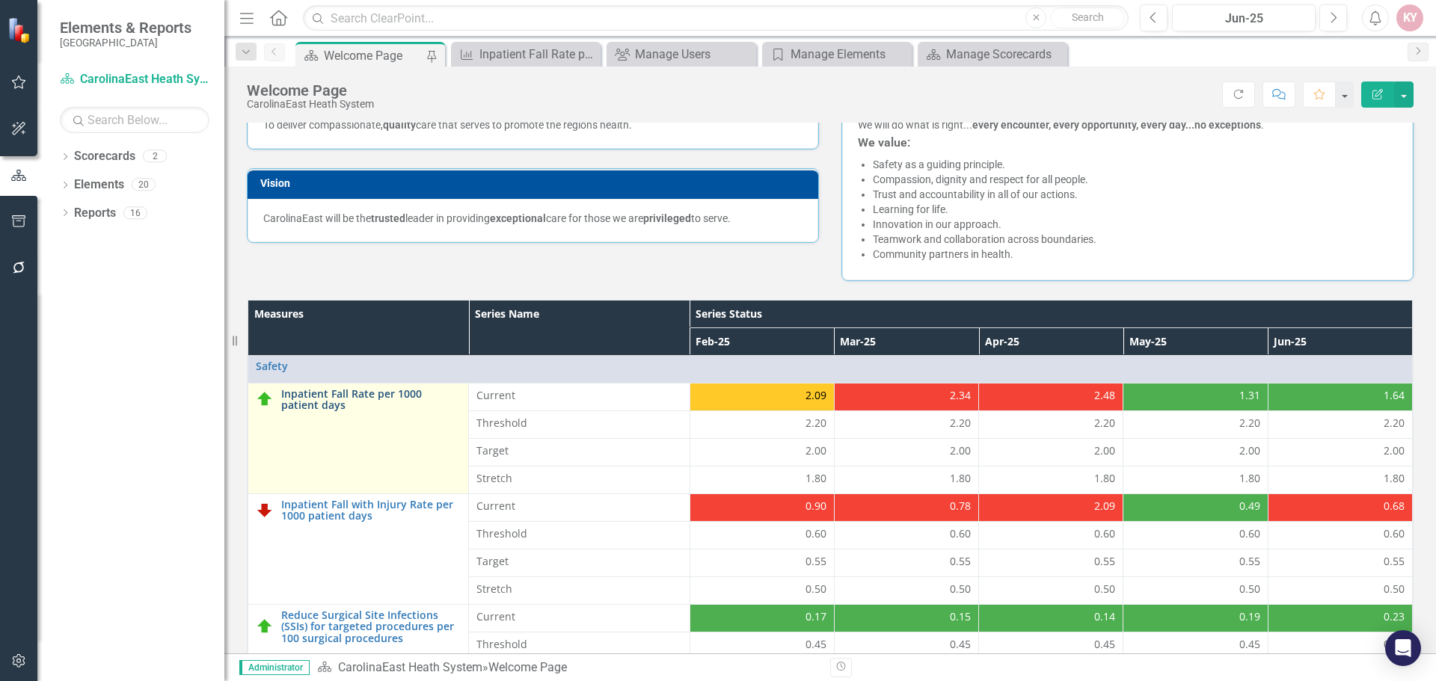
click at [328, 408] on link "Inpatient Fall Rate per 1000 patient days" at bounding box center [370, 399] width 179 height 23
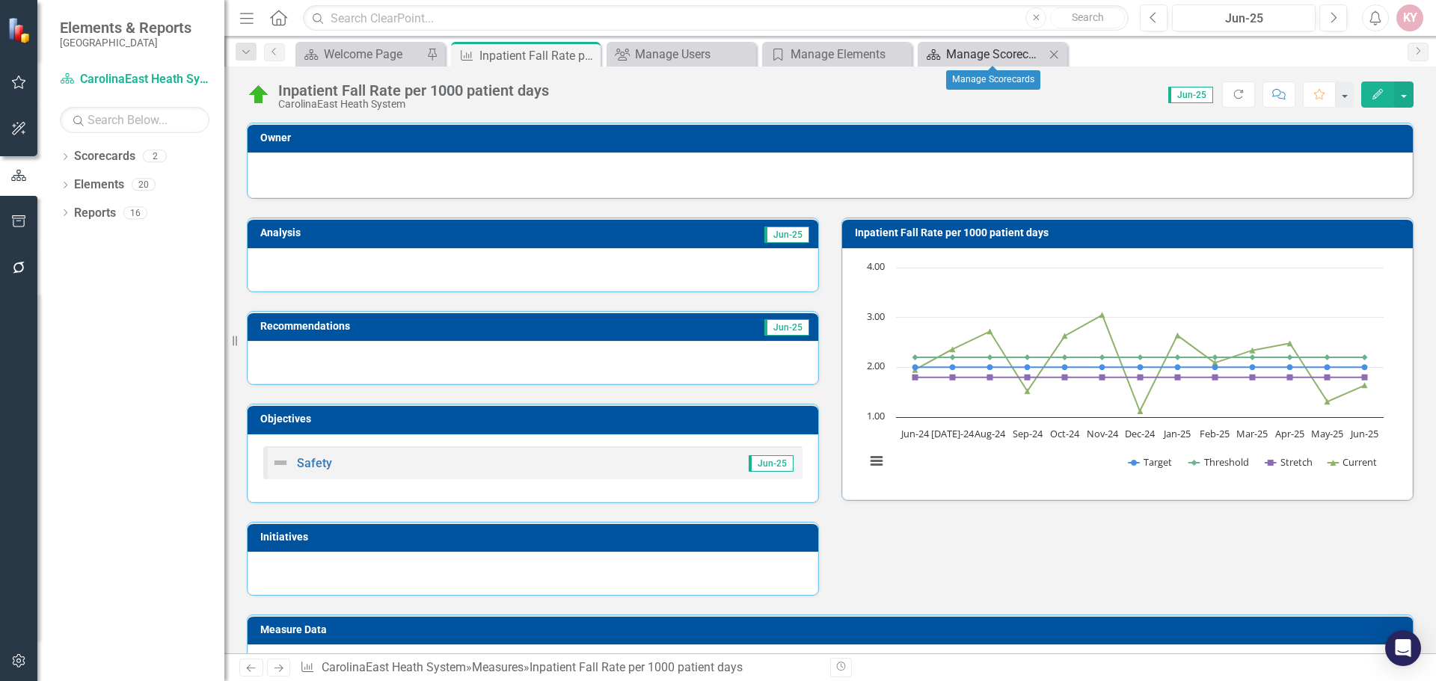
click at [1011, 54] on div "Manage Scorecards" at bounding box center [995, 54] width 99 height 19
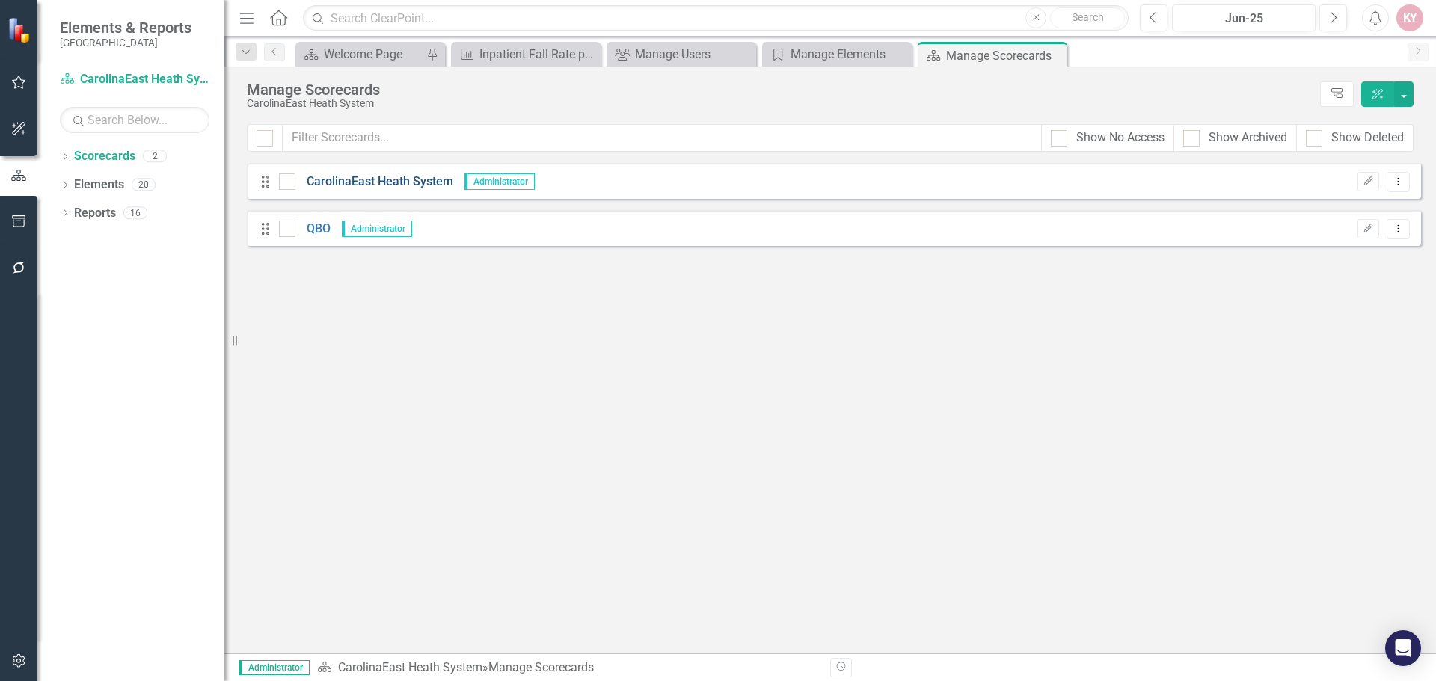
click at [375, 176] on link "CarolinaEast Heath System" at bounding box center [374, 181] width 158 height 17
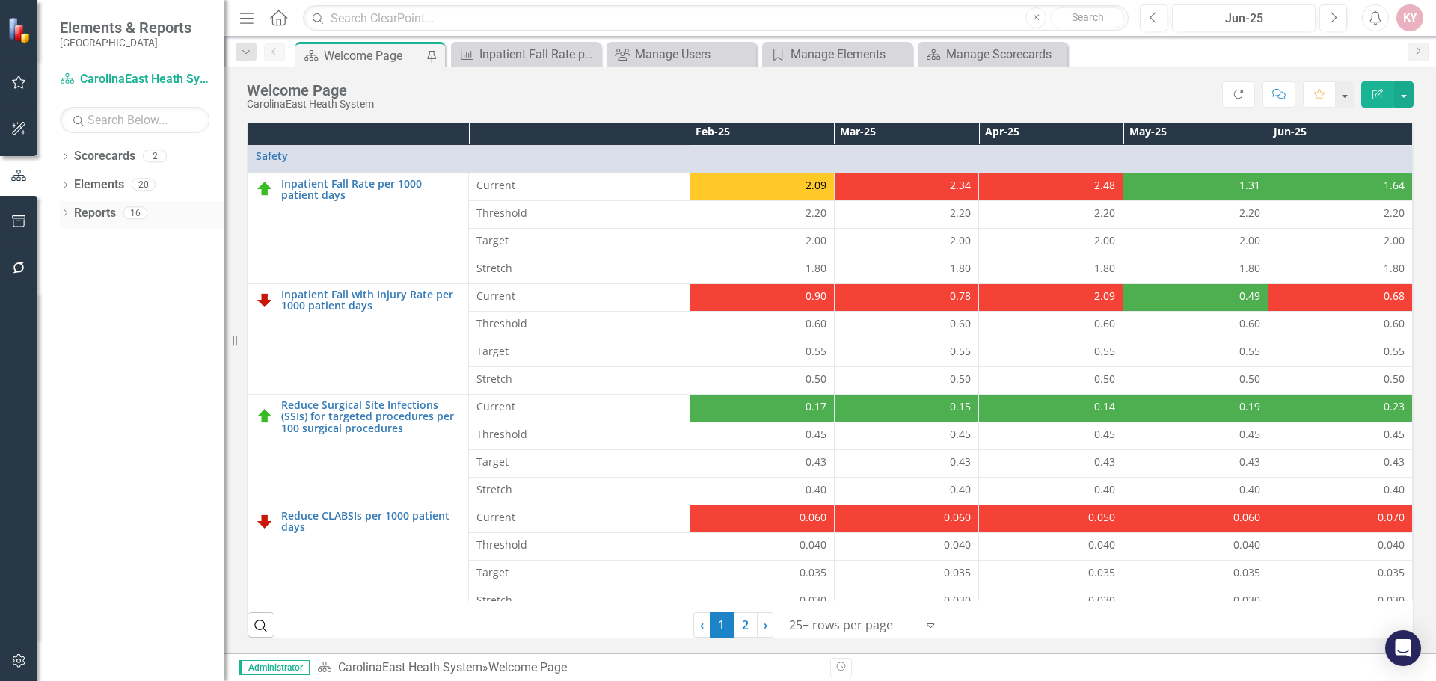
click at [84, 209] on link "Reports" at bounding box center [95, 213] width 42 height 17
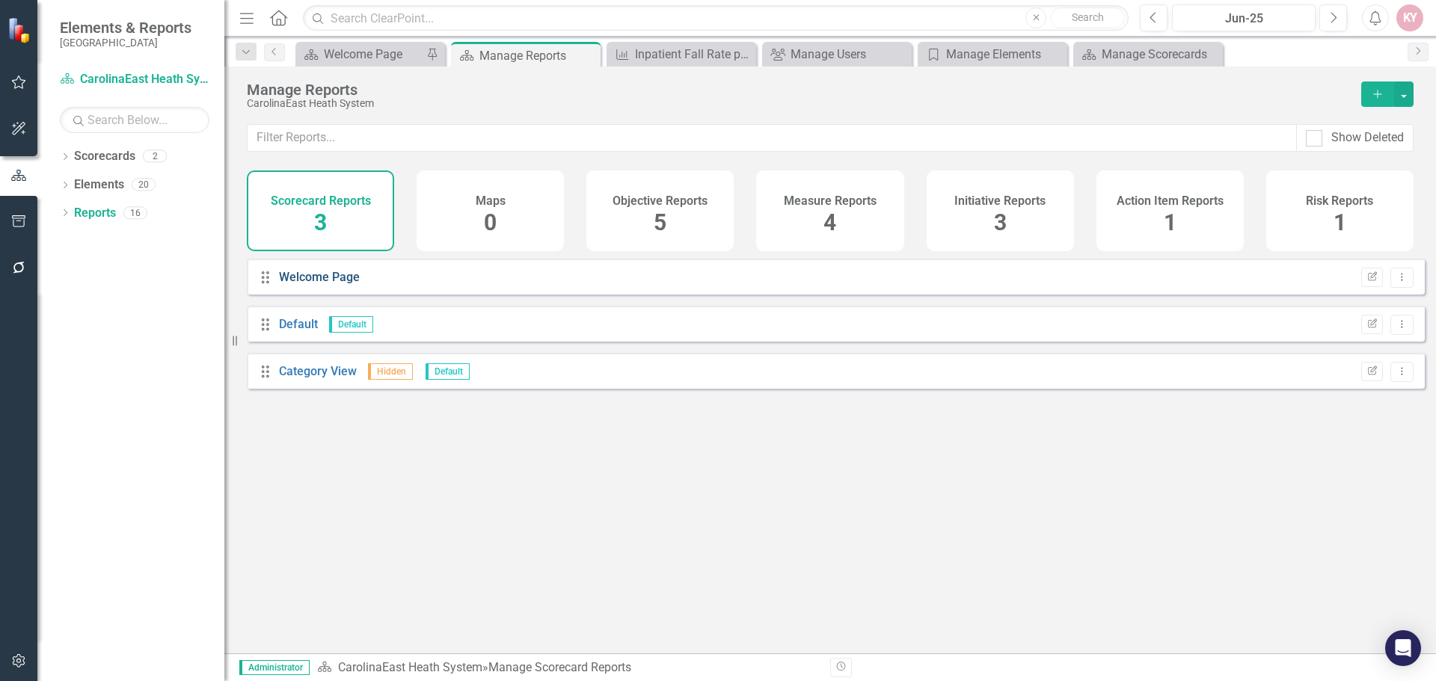
click at [312, 284] on link "Welcome Page" at bounding box center [319, 277] width 81 height 14
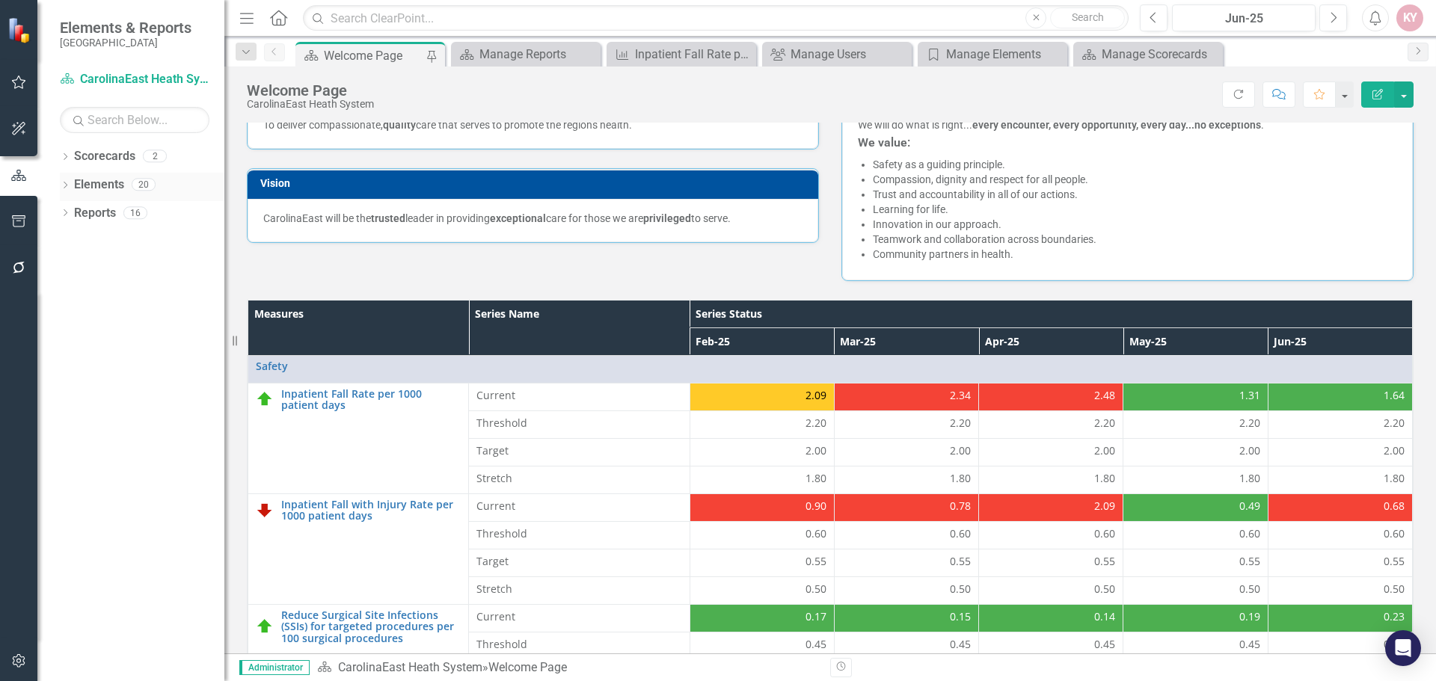
click at [108, 179] on link "Elements" at bounding box center [99, 184] width 50 height 17
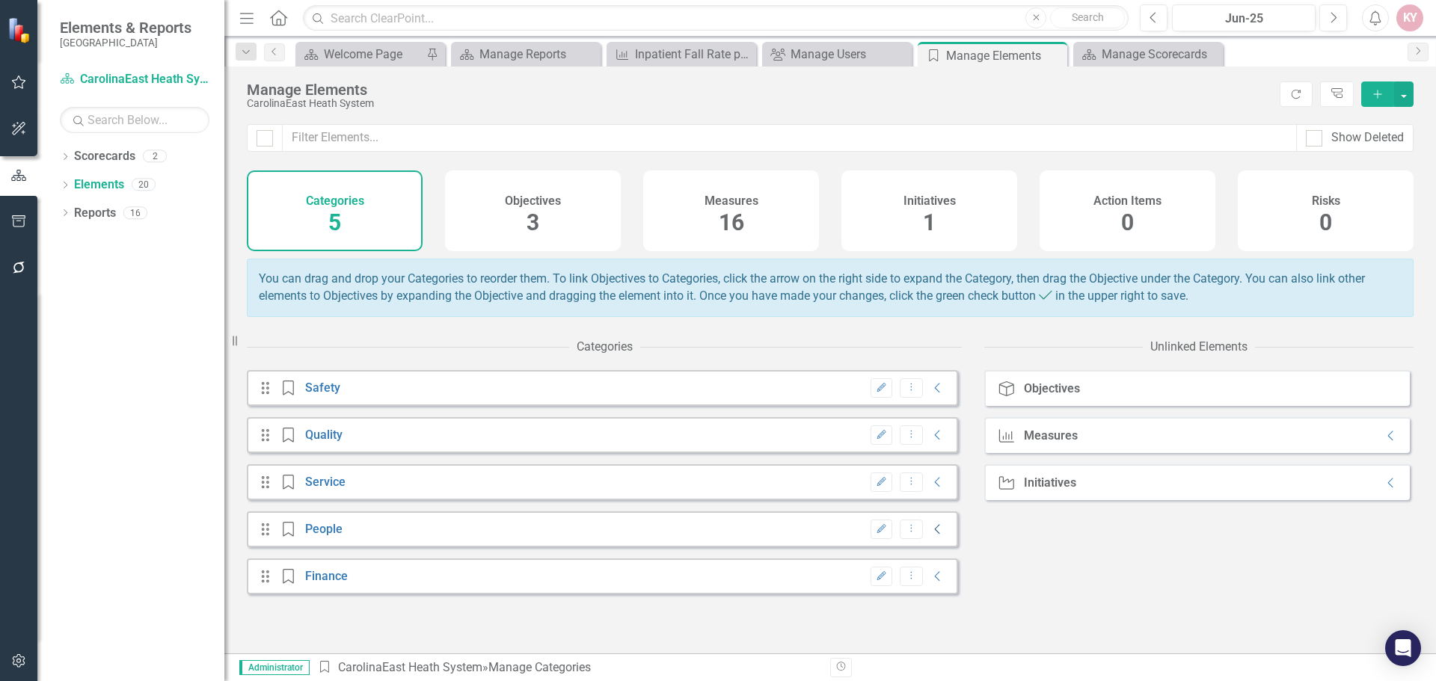
click at [930, 535] on icon "Collapse" at bounding box center [937, 529] width 15 height 12
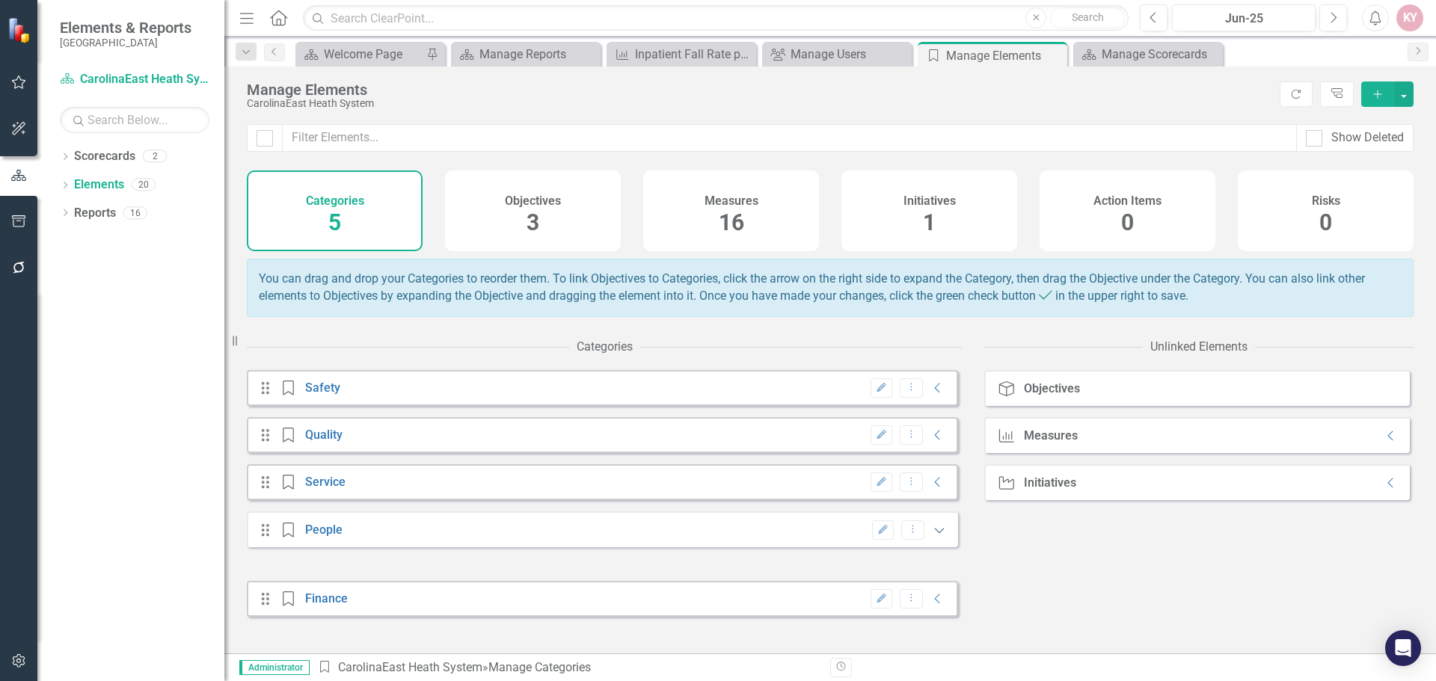
click at [932, 536] on icon "Expanded" at bounding box center [939, 530] width 15 height 12
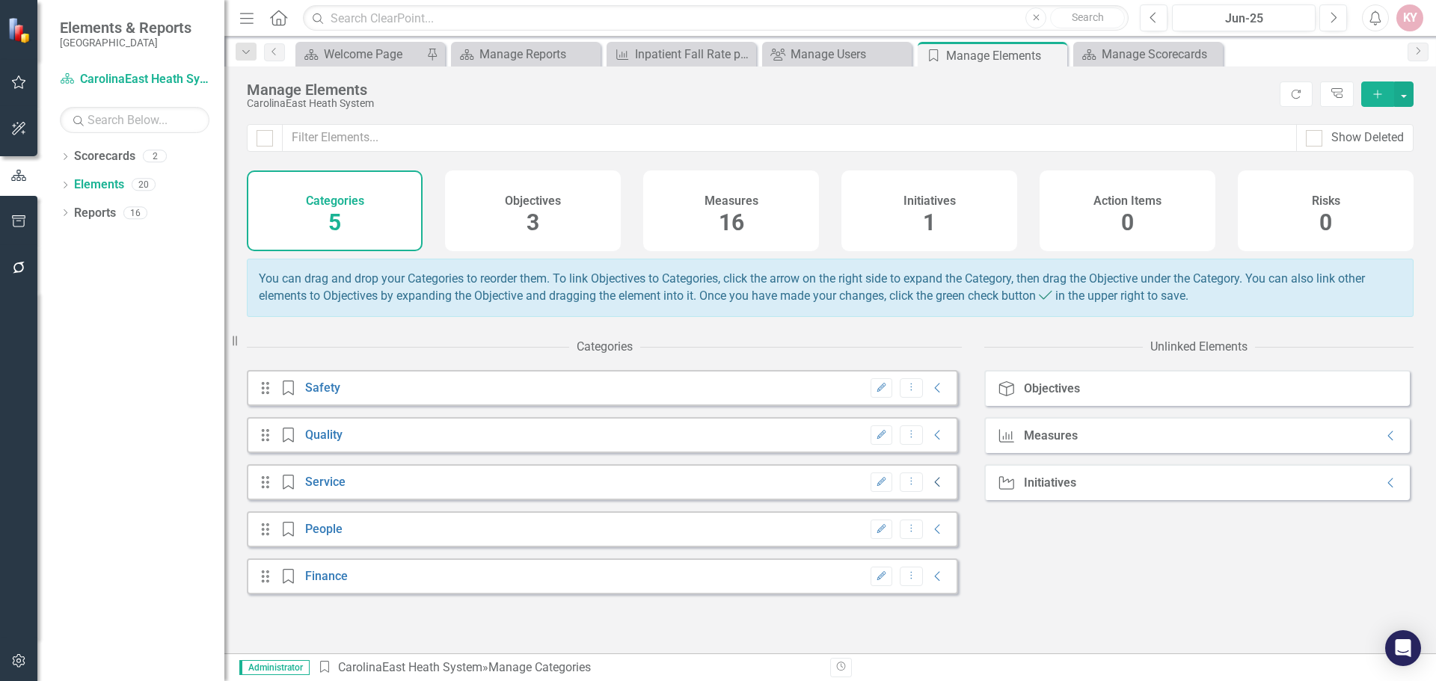
click at [933, 488] on icon "Collapse" at bounding box center [937, 482] width 15 height 12
click at [933, 489] on icon "Expanded" at bounding box center [939, 483] width 15 height 12
click at [930, 441] on icon "Collapse" at bounding box center [937, 435] width 15 height 12
click at [932, 442] on icon "Expanded" at bounding box center [939, 436] width 15 height 12
click at [932, 394] on icon "Collapse" at bounding box center [937, 388] width 15 height 12
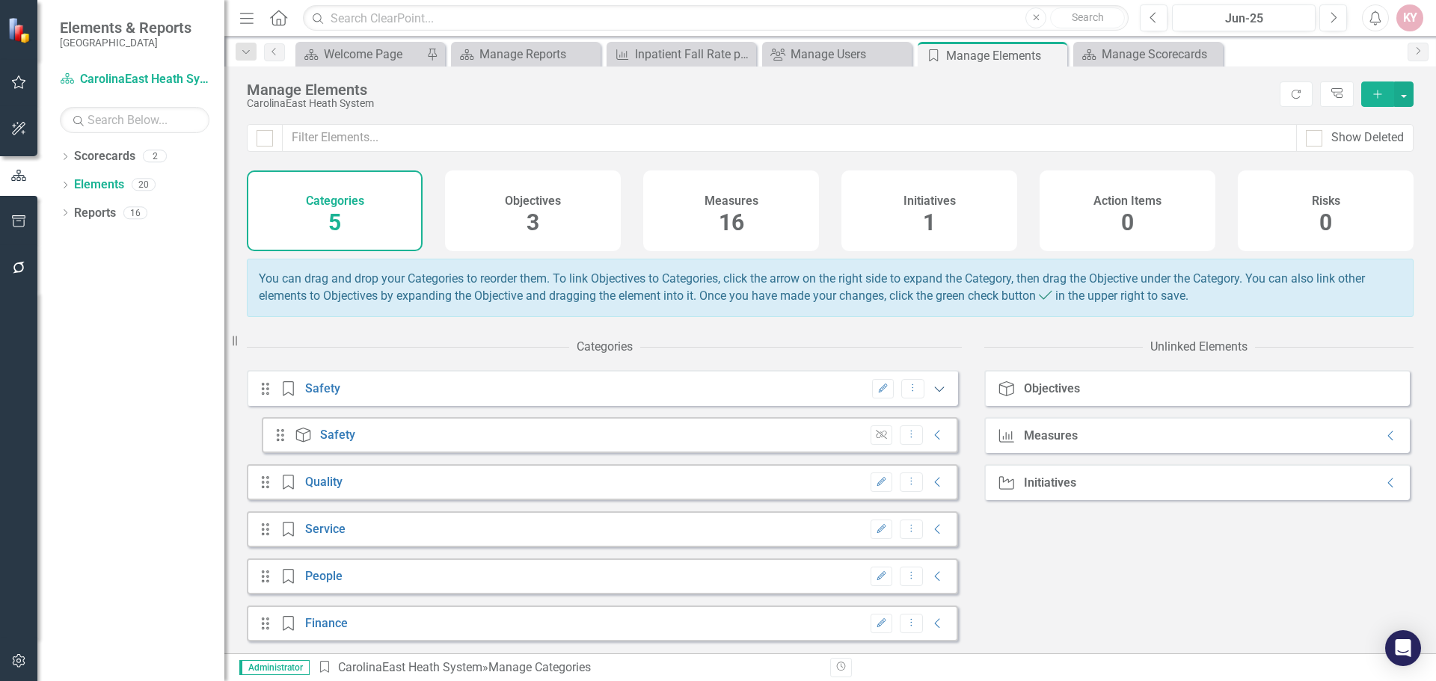
click at [932, 395] on icon "Expanded" at bounding box center [939, 389] width 15 height 12
click at [1400, 96] on button "button" at bounding box center [1403, 94] width 19 height 25
click at [1080, 91] on div "Manage Elements" at bounding box center [759, 90] width 1025 height 16
click at [350, 49] on div "Welcome Page" at bounding box center [373, 54] width 99 height 19
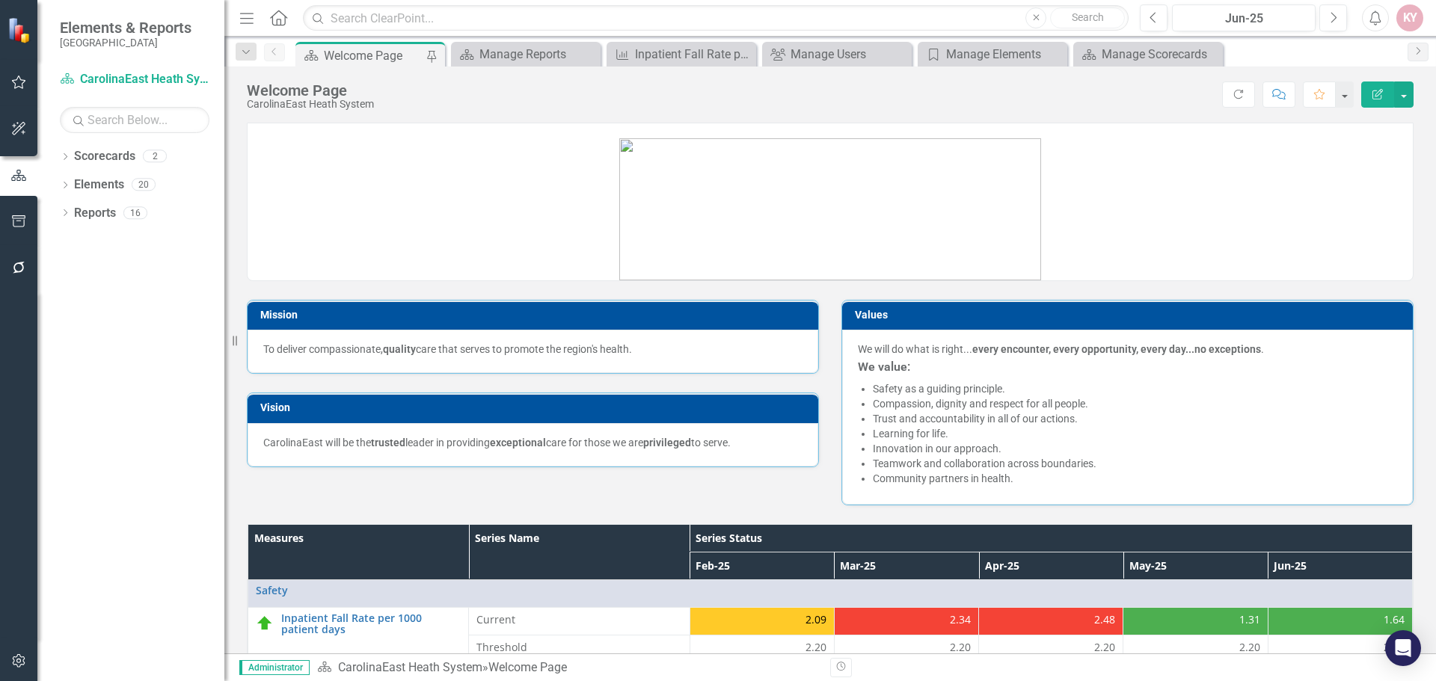
click at [1410, 22] on div "KY" at bounding box center [1409, 17] width 27 height 27
click at [1368, 127] on link "icon.tutorial Show Tutorials" at bounding box center [1363, 131] width 118 height 28
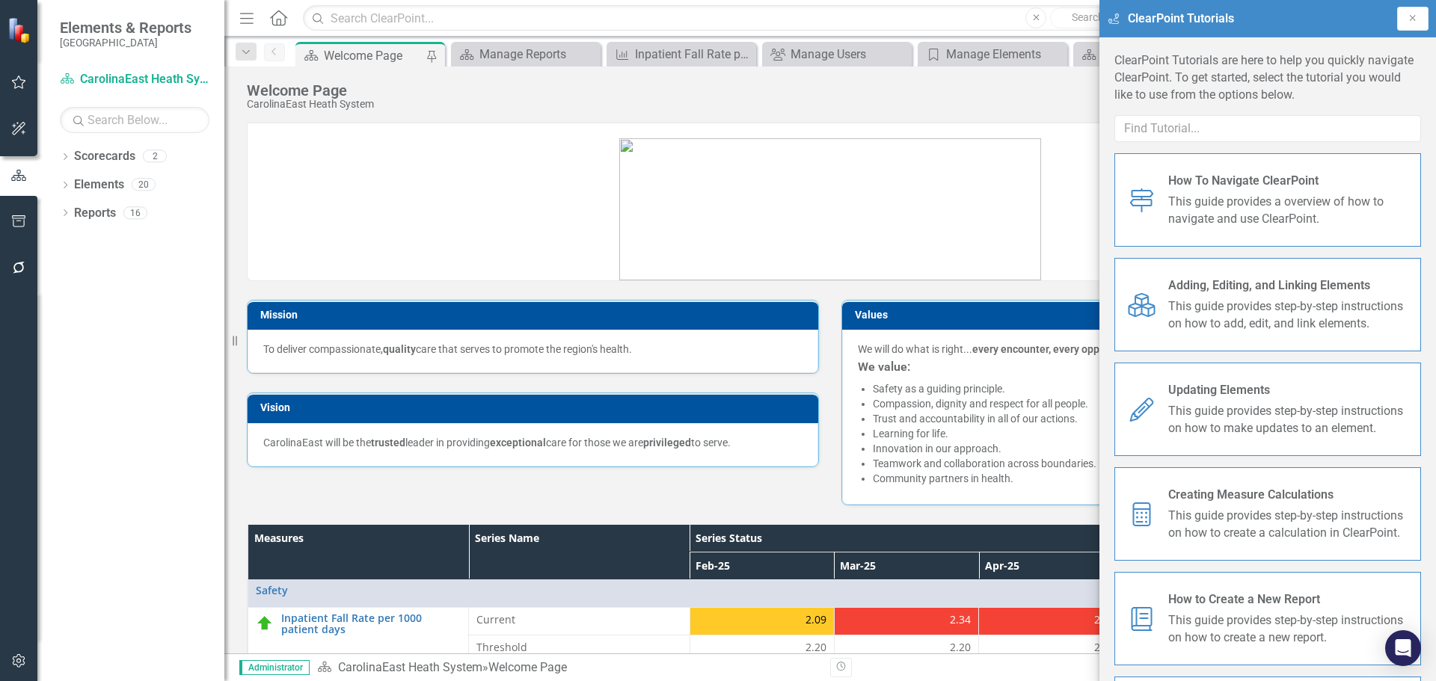
click at [901, 84] on div "Score: N/A Jun-25 Completed Refresh Comment Favorite Edit Report" at bounding box center [897, 94] width 1032 height 25
click at [1400, 21] on button "Close" at bounding box center [1412, 19] width 31 height 24
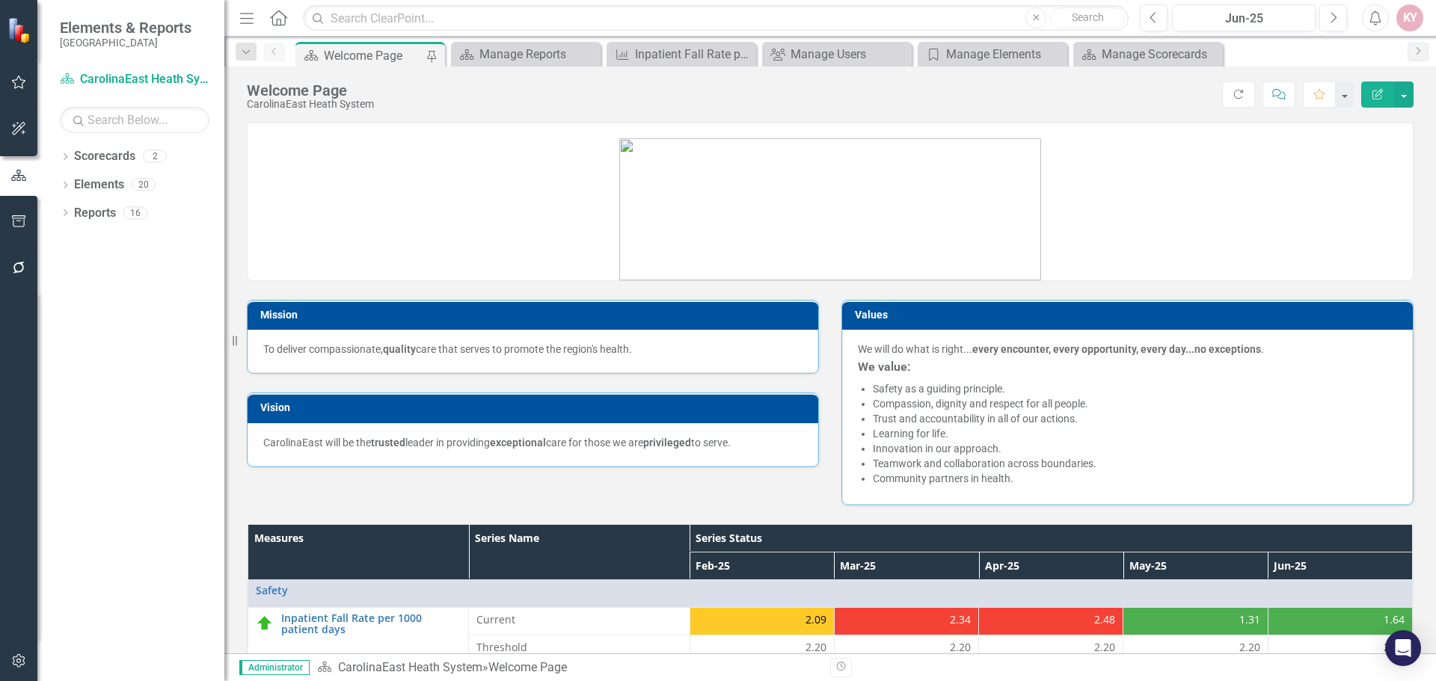
click at [1407, 22] on div "KY" at bounding box center [1409, 17] width 27 height 27
click at [1377, 106] on link "Help Support Center" at bounding box center [1363, 104] width 118 height 28
click at [1414, 14] on div "KY" at bounding box center [1409, 17] width 27 height 27
click at [1364, 183] on link "icon.portal Success Portal" at bounding box center [1363, 187] width 118 height 28
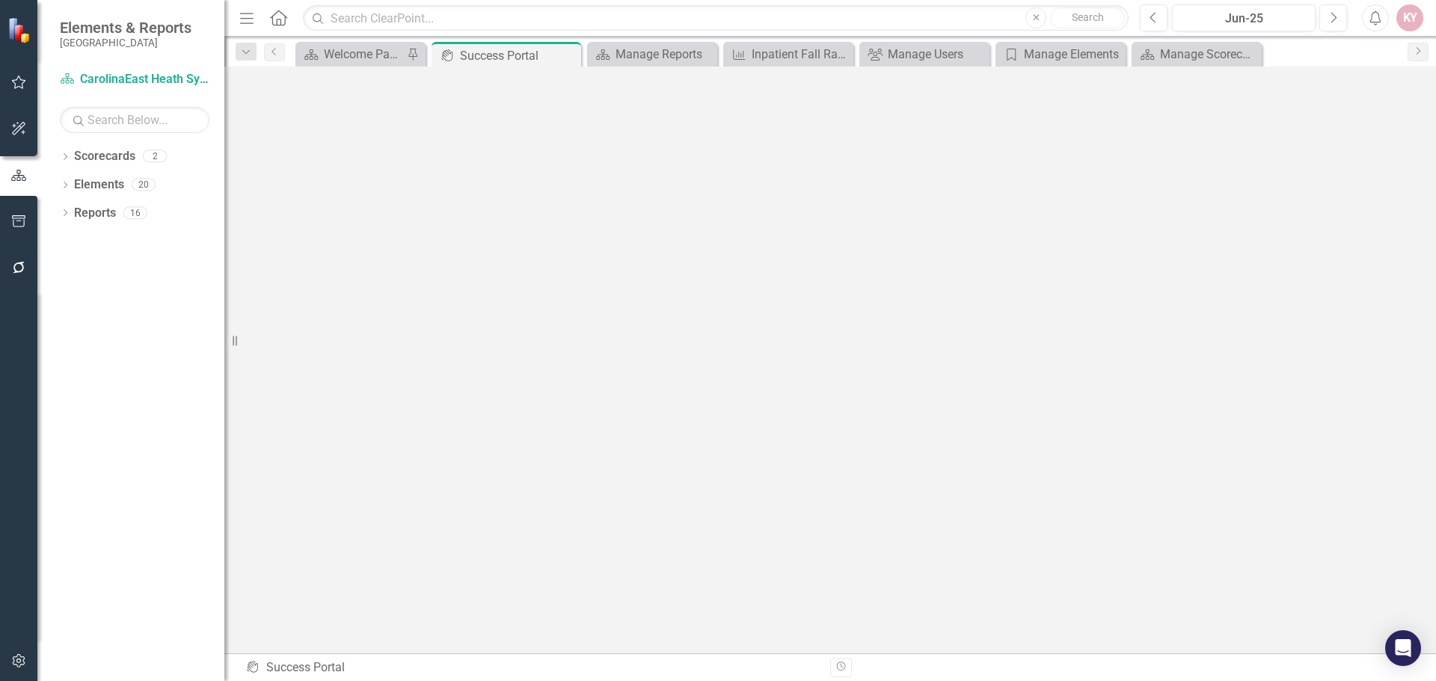
click at [1409, 18] on div "KY" at bounding box center [1409, 17] width 27 height 27
click at [1355, 131] on link "icon.tutorial Show Tutorials" at bounding box center [1363, 131] width 118 height 28
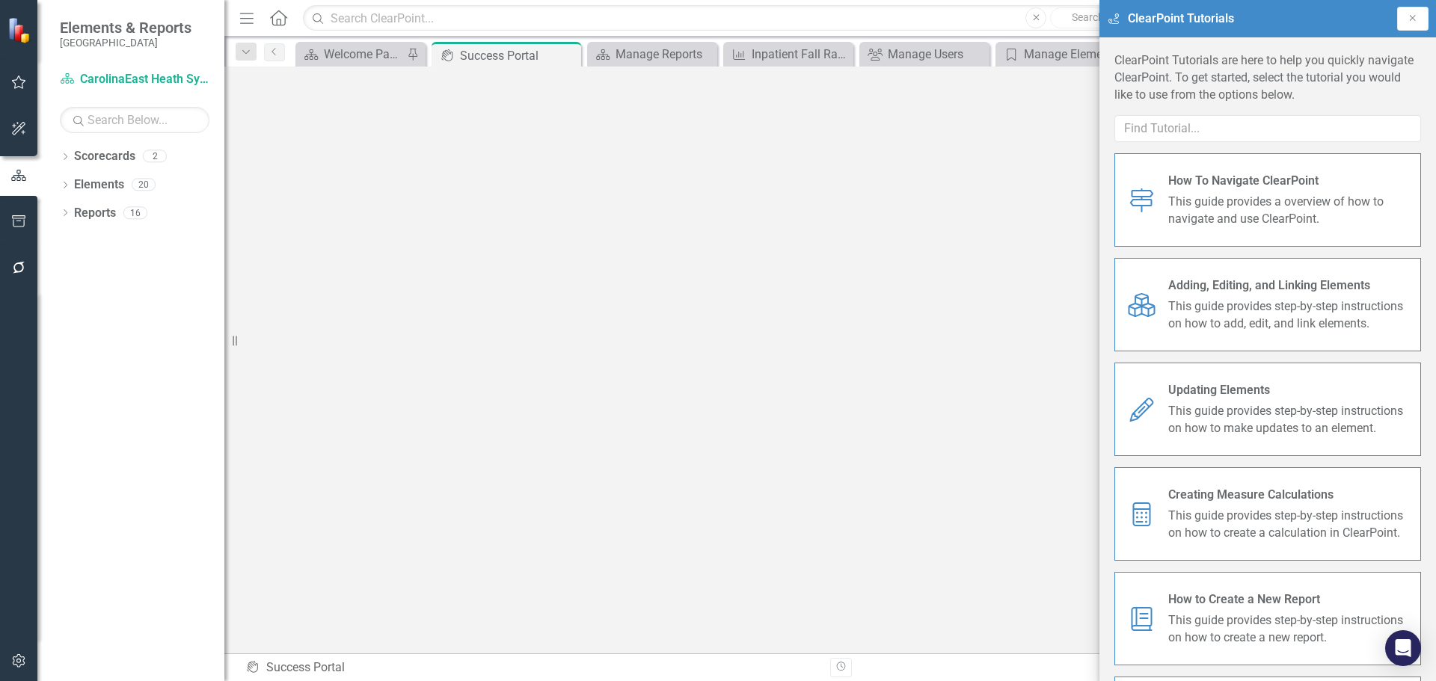
scroll to position [5, 0]
click at [1240, 203] on span "This guide provides a overview of how to navigate and use ClearPoint." at bounding box center [1288, 211] width 241 height 34
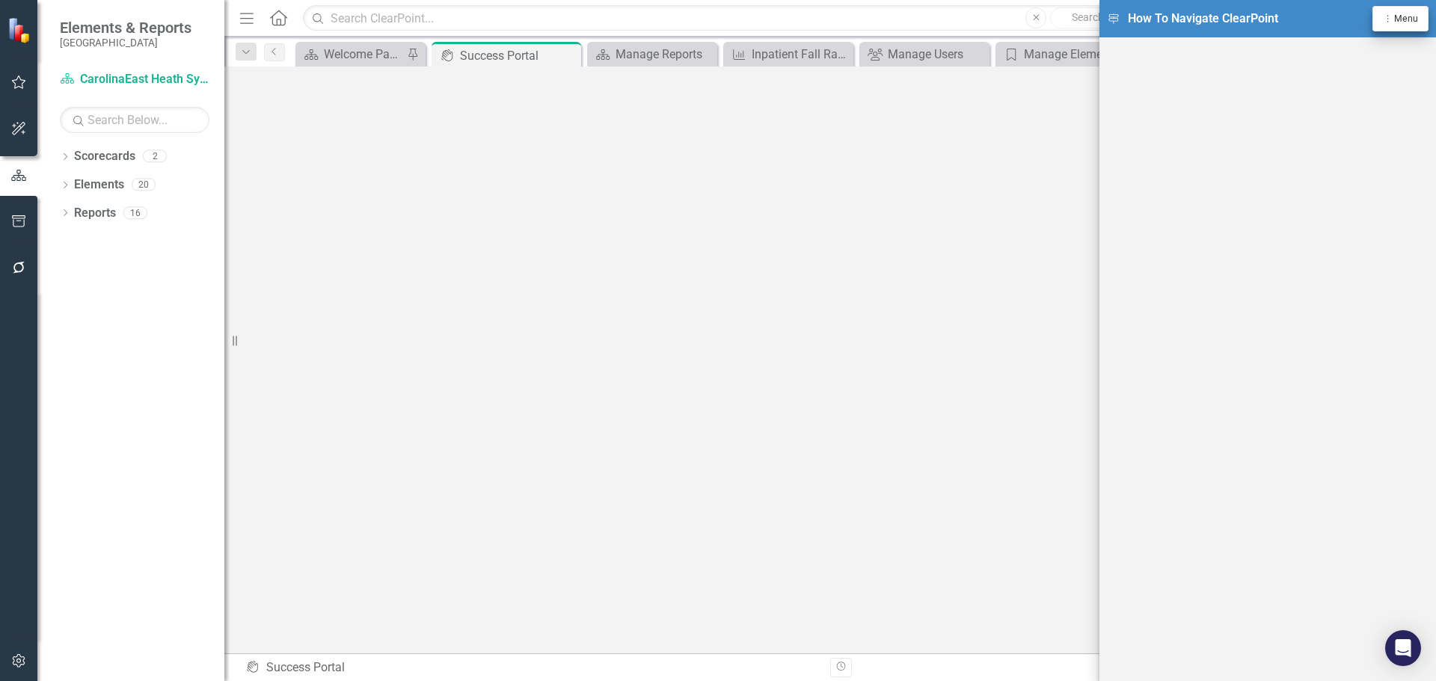
click at [1392, 22] on icon "Dropdown Menu" at bounding box center [1388, 18] width 12 height 9
click at [1359, 73] on link "Support Center Support Center" at bounding box center [1350, 73] width 154 height 28
click at [1393, 15] on icon "Dropdown Menu" at bounding box center [1388, 18] width 12 height 9
click at [1328, 130] on link "Close Close Tutorial Window" at bounding box center [1350, 131] width 154 height 28
